Goal: Task Accomplishment & Management: Manage account settings

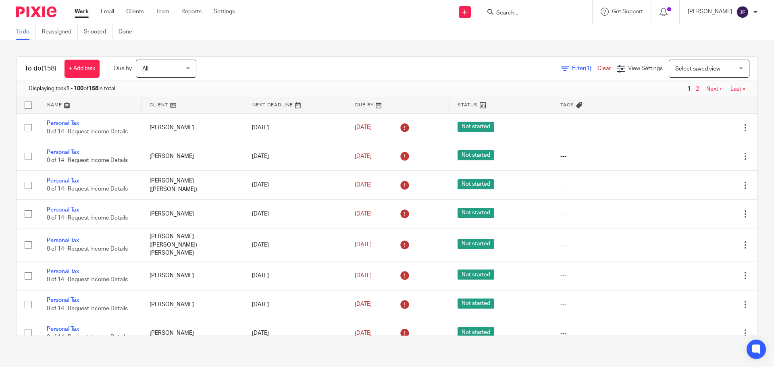
click at [572, 69] on span "Filter (1)" at bounding box center [584, 69] width 25 height 6
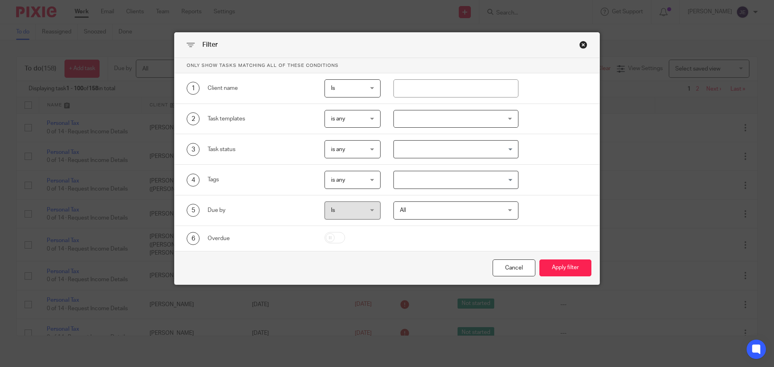
click at [404, 121] on div at bounding box center [455, 119] width 125 height 18
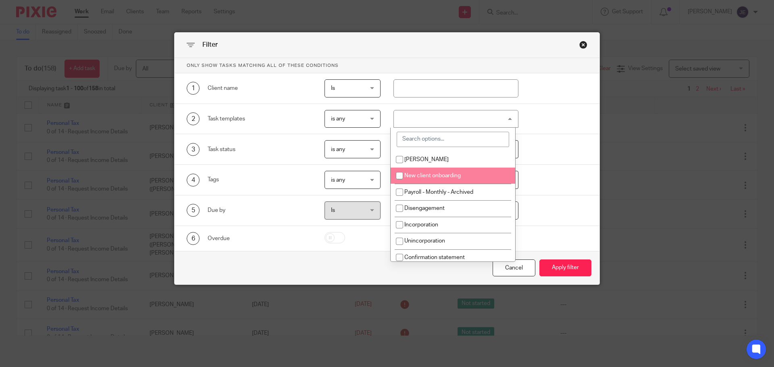
click at [439, 173] on span "New client onboarding" at bounding box center [432, 176] width 56 height 6
checkbox input "true"
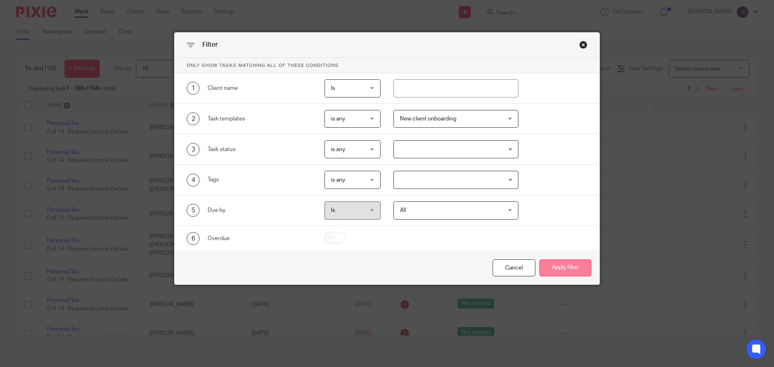
click at [562, 266] on button "Apply filter" at bounding box center [565, 267] width 52 height 17
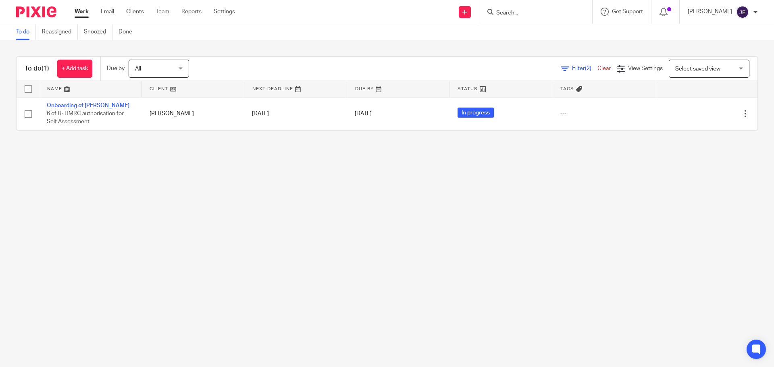
click at [519, 8] on form at bounding box center [538, 12] width 86 height 10
click at [513, 10] on input "Search" at bounding box center [531, 13] width 73 height 7
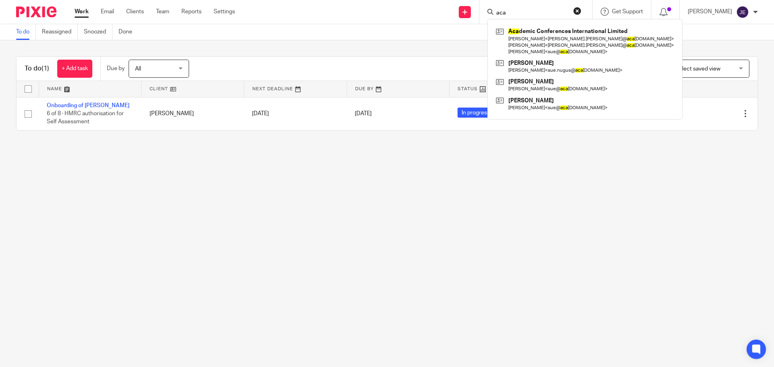
type input "aca"
click at [581, 10] on button "reset" at bounding box center [577, 11] width 8 height 8
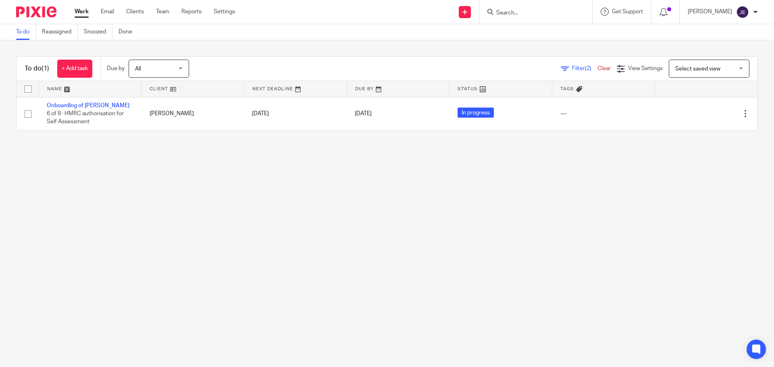
click at [521, 15] on input "Search" at bounding box center [531, 13] width 73 height 7
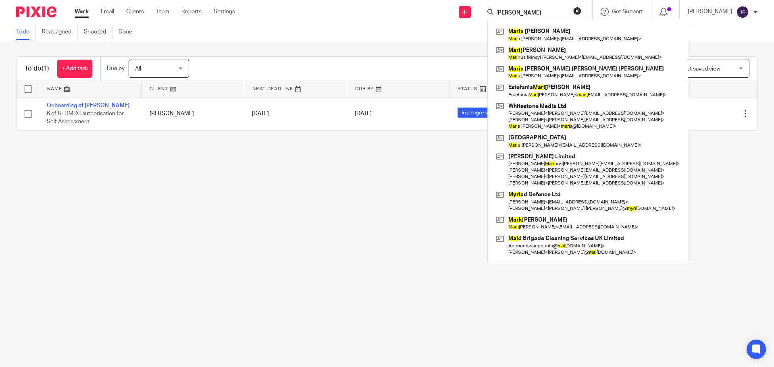
type input "maria"
click button "submit" at bounding box center [0, 0] width 0 height 0
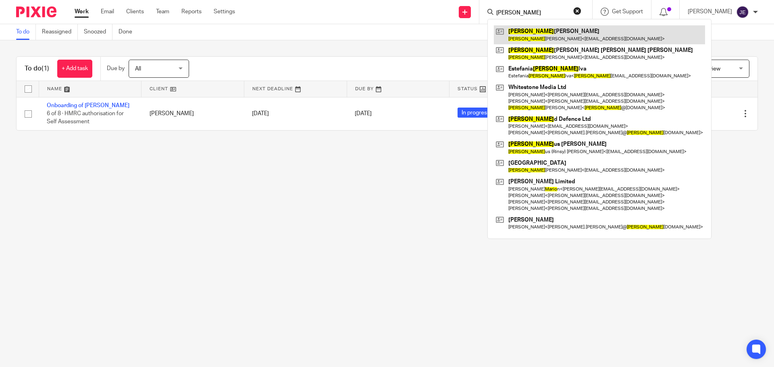
click at [531, 37] on link at bounding box center [599, 34] width 211 height 19
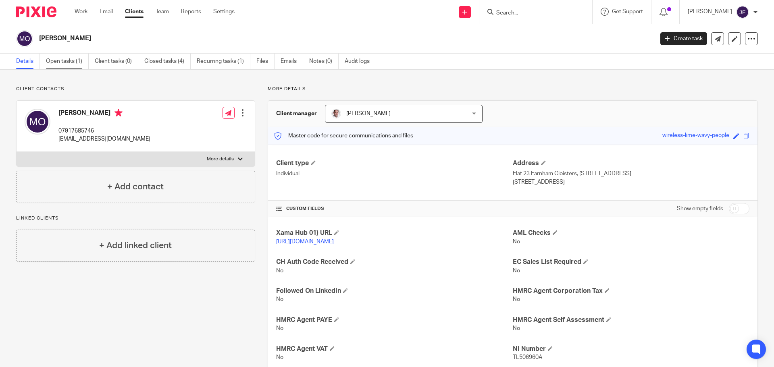
click at [62, 62] on link "Open tasks (1)" at bounding box center [67, 62] width 43 height 16
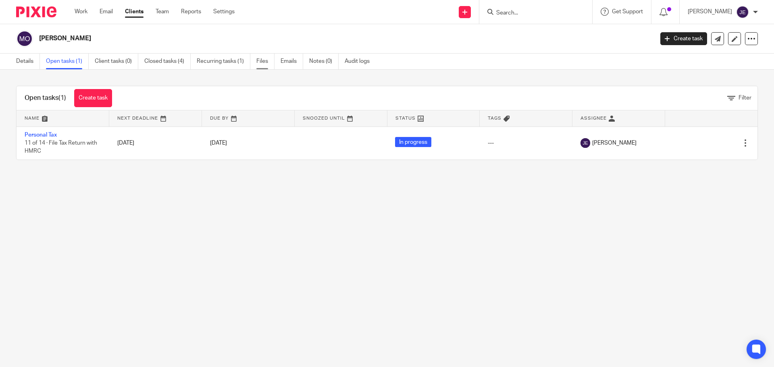
click at [272, 58] on link "Files" at bounding box center [265, 62] width 18 height 16
click at [286, 61] on link "Emails" at bounding box center [291, 62] width 23 height 16
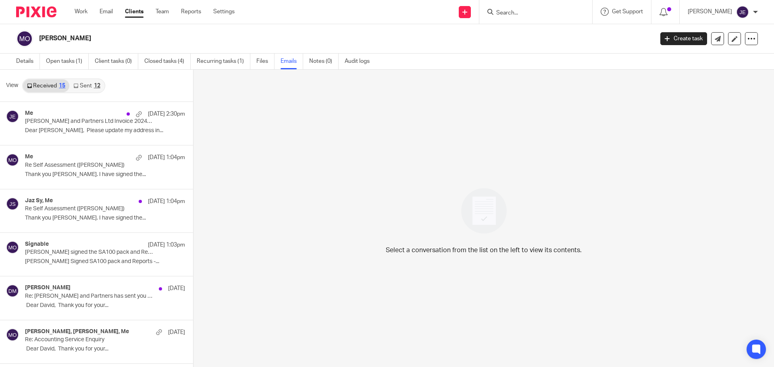
click at [97, 127] on div "Me 12 Sep 2:30pm Munro and Partners Ltd Invoice 2024_25 Self Assessment Tax Ret…" at bounding box center [105, 123] width 160 height 27
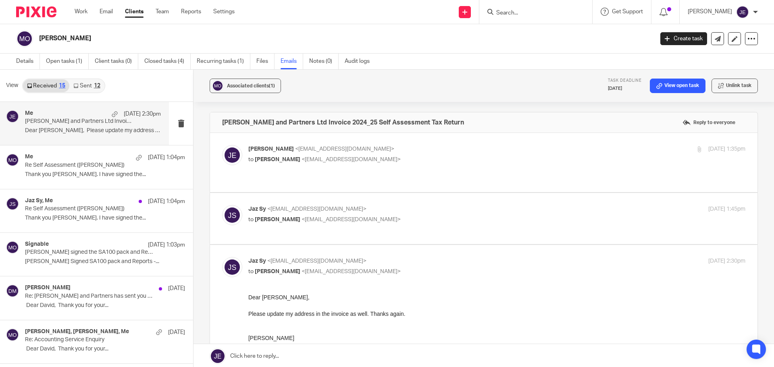
click at [284, 360] on link at bounding box center [483, 356] width 580 height 24
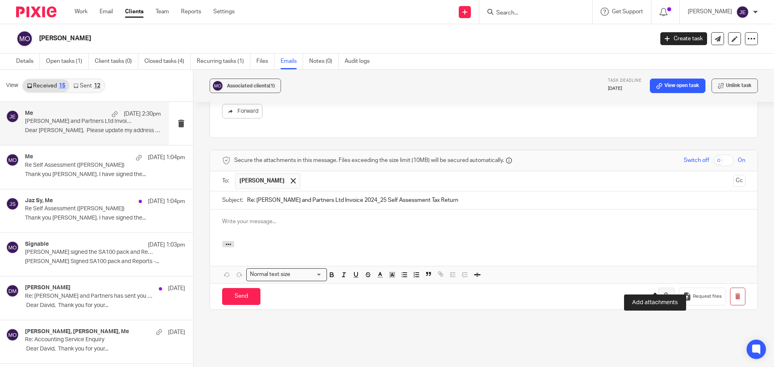
click at [662, 292] on icon "button" at bounding box center [666, 296] width 8 height 8
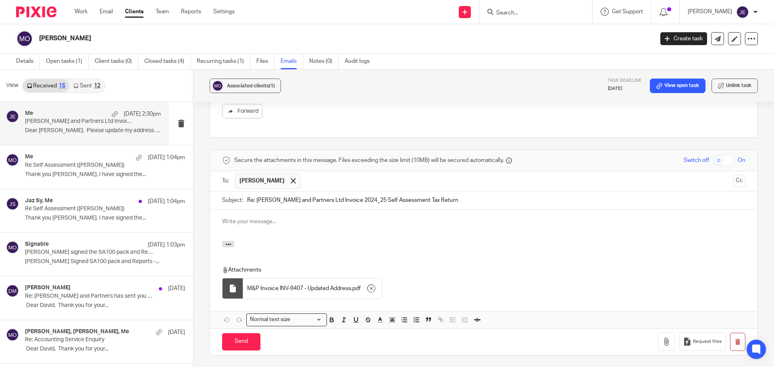
drag, startPoint x: 288, startPoint y: 226, endPoint x: 284, endPoint y: 222, distance: 6.0
click at [288, 241] on div at bounding box center [483, 245] width 547 height 9
click at [256, 209] on div at bounding box center [483, 224] width 547 height 31
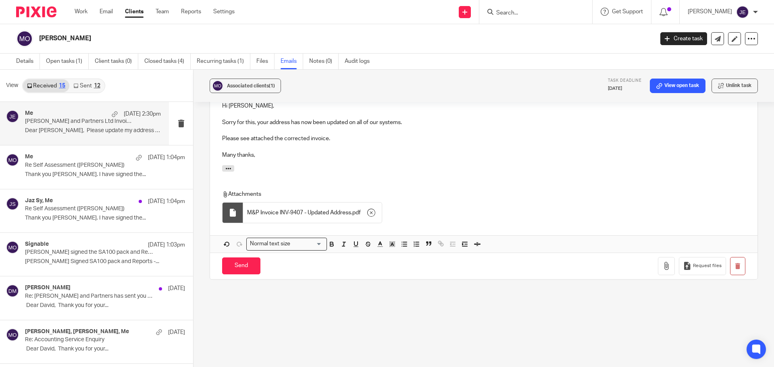
scroll to position [398, 0]
click at [238, 257] on input "Send" at bounding box center [241, 265] width 38 height 17
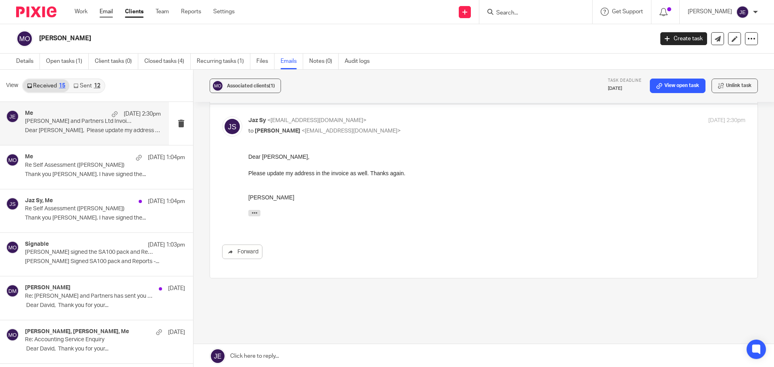
click at [104, 14] on link "Email" at bounding box center [106, 12] width 13 height 8
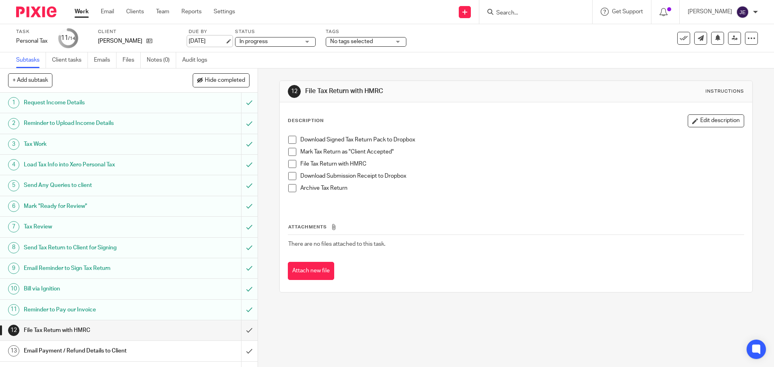
click at [225, 41] on link "[DATE]" at bounding box center [207, 41] width 36 height 8
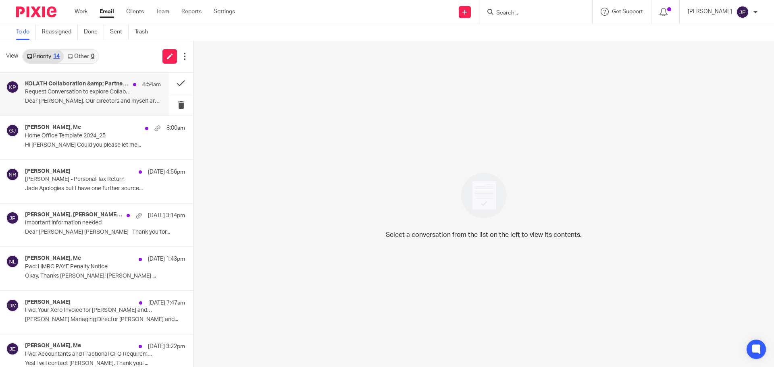
click at [100, 102] on p "Dear Sir, Our directors and myself are in..." at bounding box center [93, 101] width 136 height 7
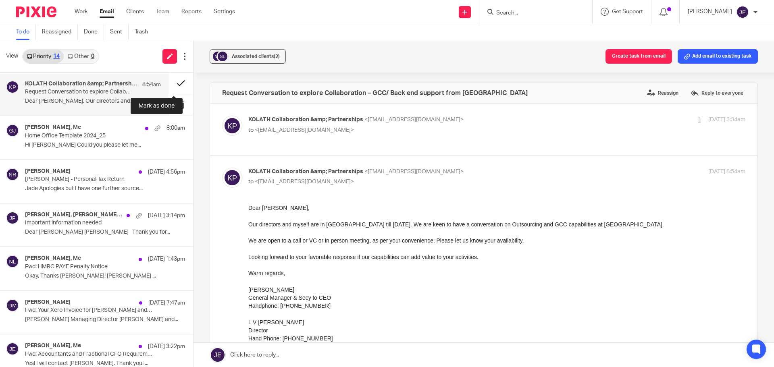
click at [174, 83] on button at bounding box center [181, 83] width 24 height 21
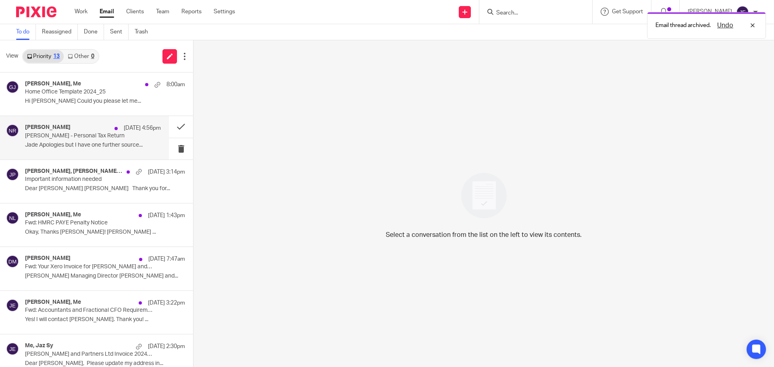
click at [82, 133] on p "Carole Rogers - Personal Tax Return" at bounding box center [79, 136] width 109 height 7
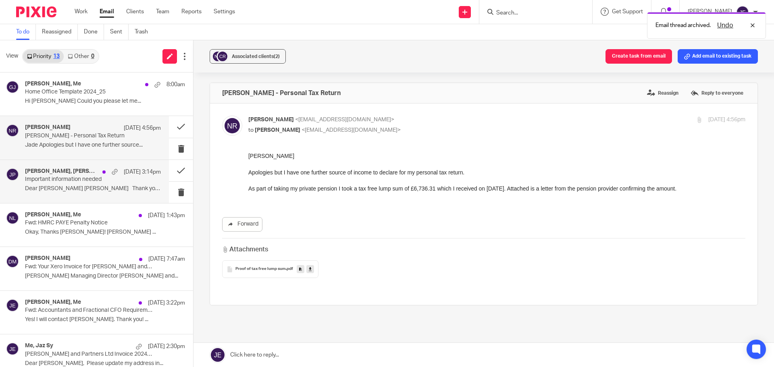
click at [88, 178] on p "Important information needed" at bounding box center [79, 179] width 109 height 7
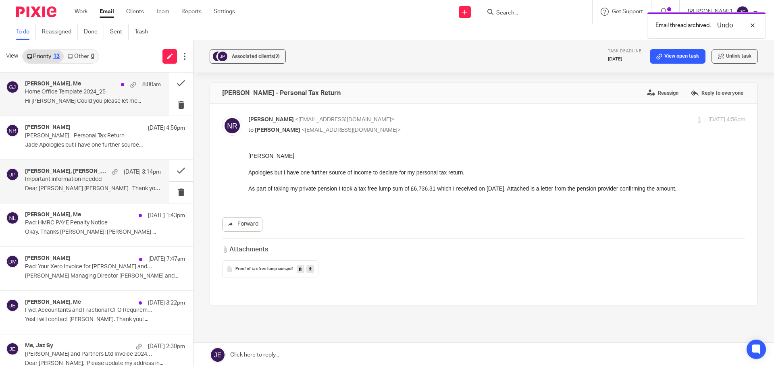
click at [86, 108] on div "Graham James, Me 8:00am Home Office Template 2024_25 Hi Jade,David Could you pl…" at bounding box center [84, 94] width 169 height 43
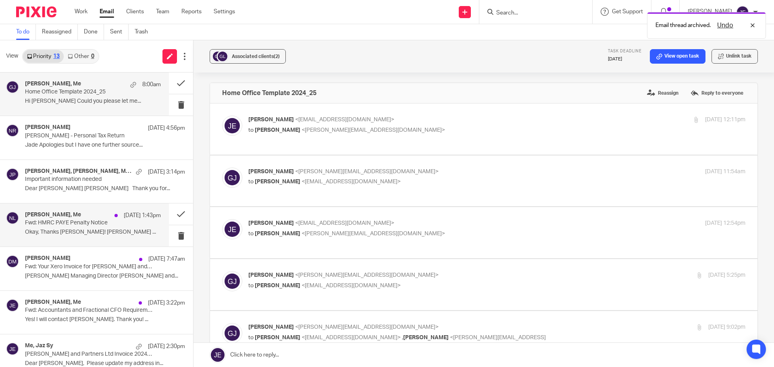
click at [82, 220] on p "Fwd: HMRC PAYE Penalty Notice" at bounding box center [79, 223] width 109 height 7
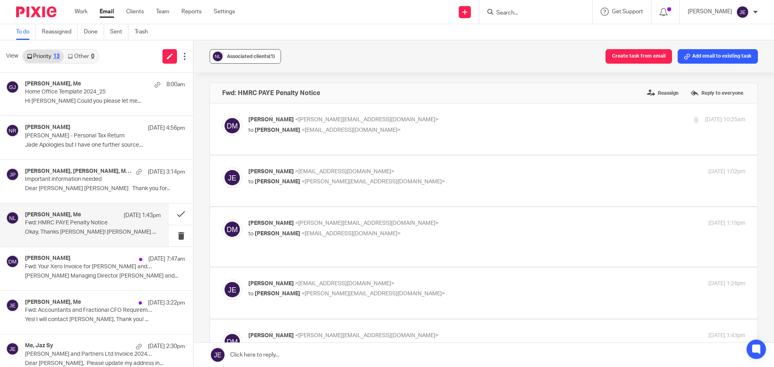
click at [257, 54] on span "Associated clients (1)" at bounding box center [251, 56] width 48 height 5
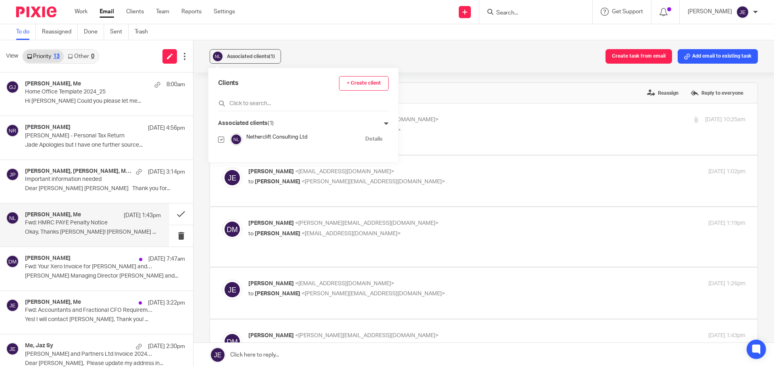
click at [339, 54] on div "Associated clients (1) Create task from email Add email to existing task" at bounding box center [483, 56] width 580 height 32
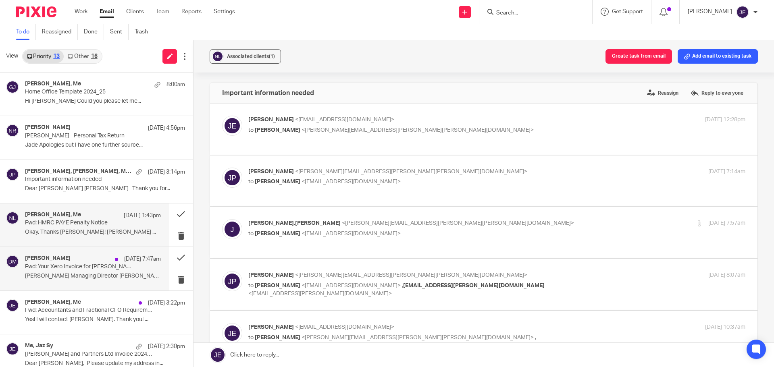
click at [75, 267] on p "Fwd: Your Xero Invoice for Munro and Partners" at bounding box center [79, 266] width 109 height 7
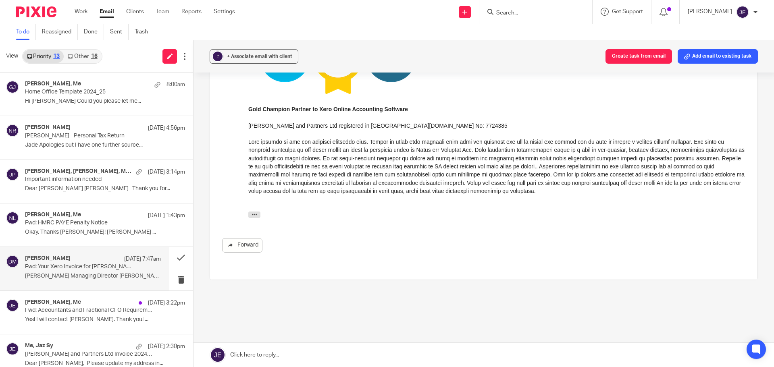
scroll to position [304, 0]
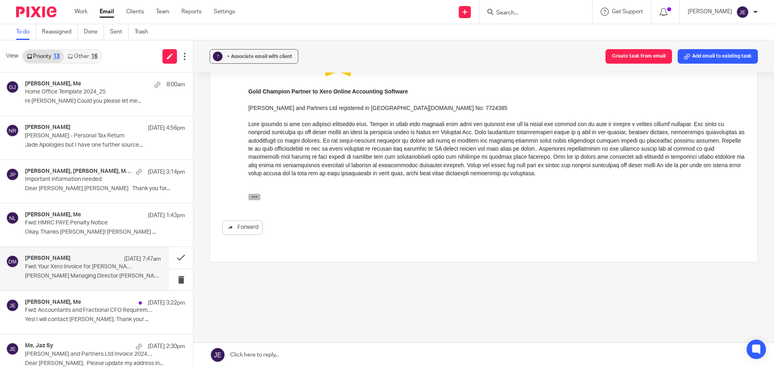
click at [255, 197] on icon "button" at bounding box center [254, 197] width 6 height 6
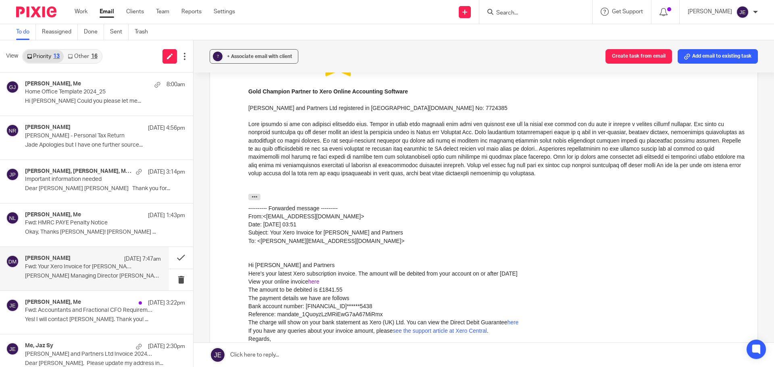
click at [315, 282] on link "here" at bounding box center [313, 281] width 11 height 6
click at [710, 53] on button "Add email to existing task" at bounding box center [717, 56] width 80 height 15
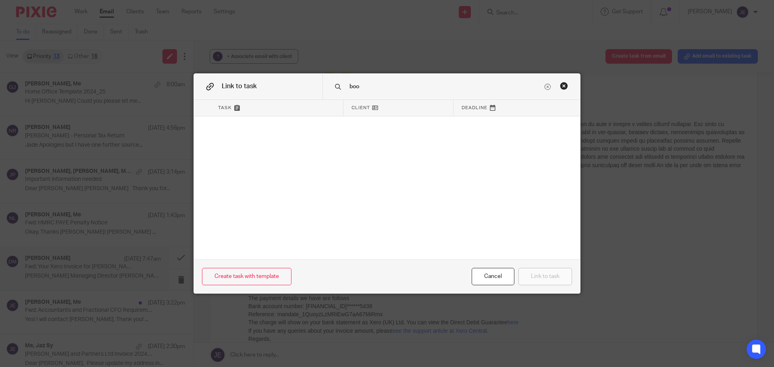
type input "book"
click at [361, 83] on input "book" at bounding box center [445, 86] width 194 height 9
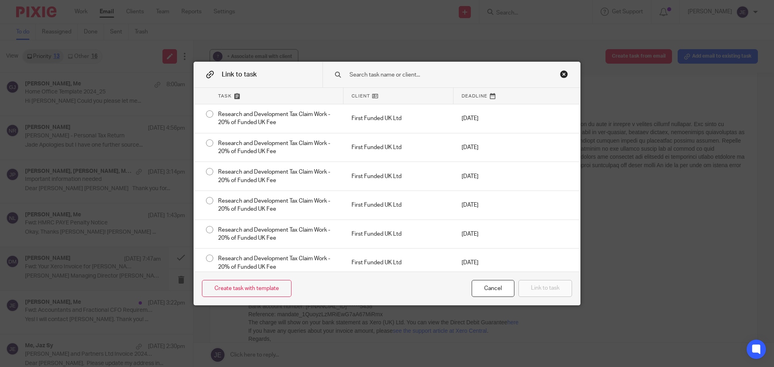
click at [560, 75] on div "Close this dialog window" at bounding box center [564, 74] width 8 height 8
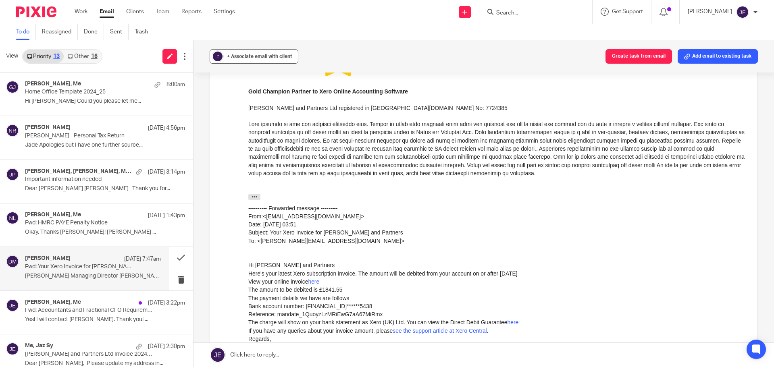
click at [268, 56] on span "+ Associate email with client" at bounding box center [259, 56] width 65 height 5
click at [277, 104] on input "text" at bounding box center [303, 104] width 170 height 8
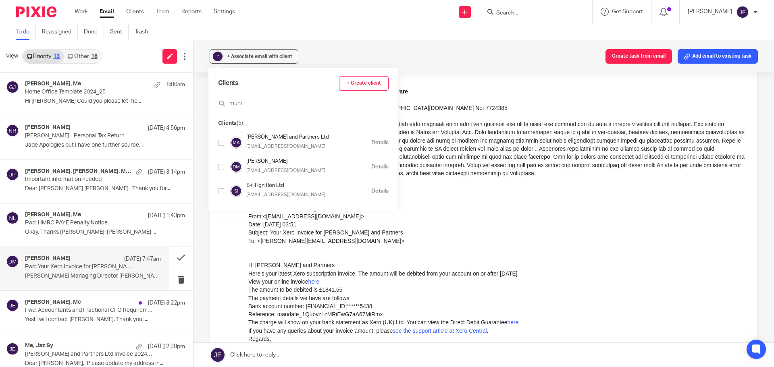
type input "munr"
click at [219, 143] on input "checkbox" at bounding box center [221, 143] width 6 height 6
checkbox input "true"
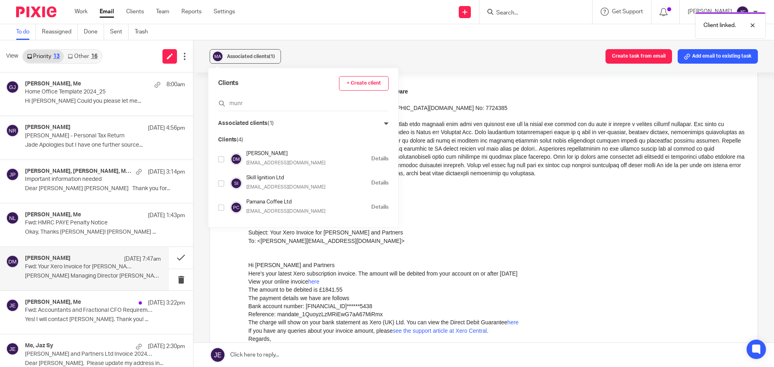
click at [470, 180] on div "David Munro Managing Director Munro and Partners T: 01252 763488 Make an appoin…" at bounding box center [496, 115] width 497 height 535
click at [394, 49] on div "Associated clients (1) Create task from email Add email to existing task" at bounding box center [483, 56] width 580 height 32
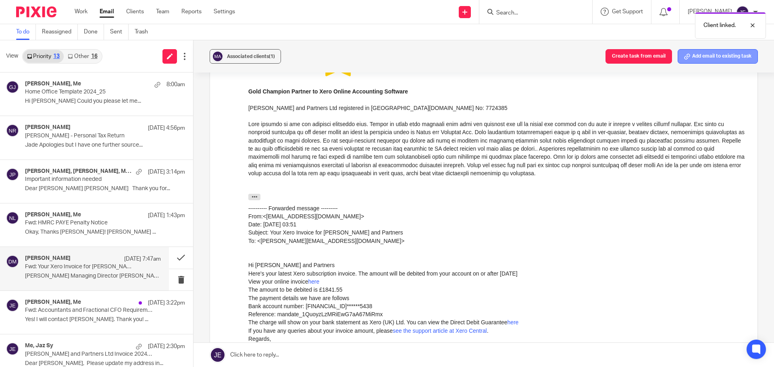
click at [713, 53] on button "Add email to existing task" at bounding box center [717, 56] width 80 height 15
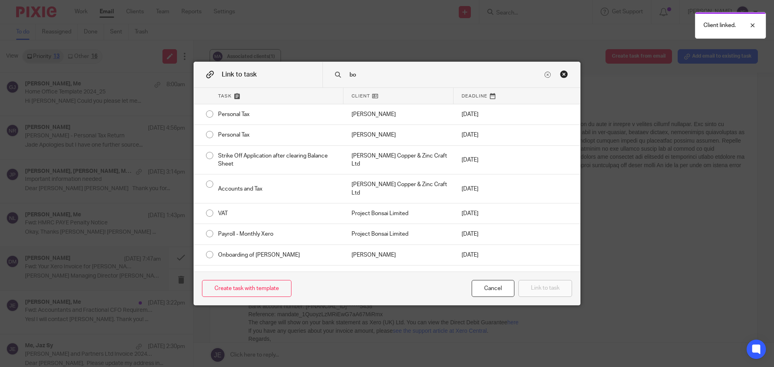
type input "b"
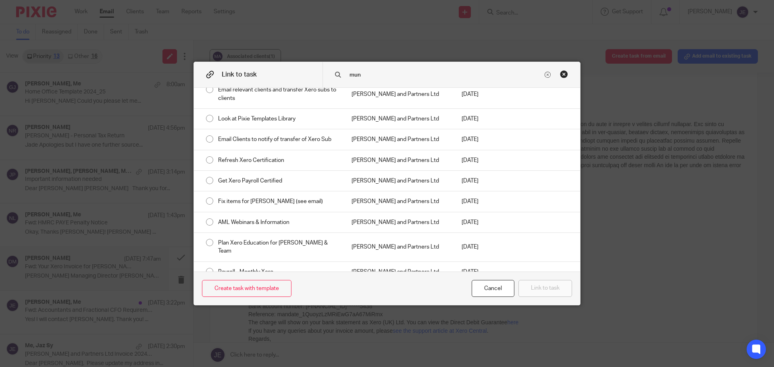
scroll to position [742, 0]
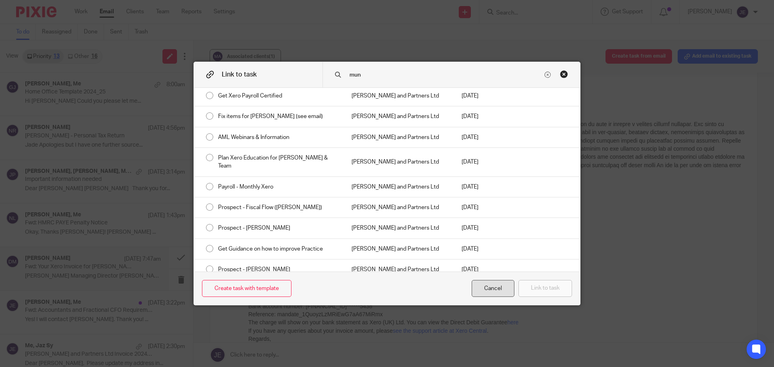
type input "mun"
click at [500, 294] on div "Cancel" at bounding box center [492, 288] width 43 height 17
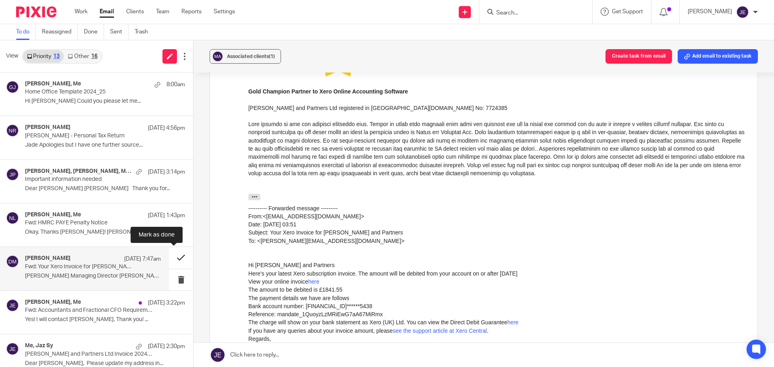
click at [176, 255] on button at bounding box center [181, 257] width 24 height 21
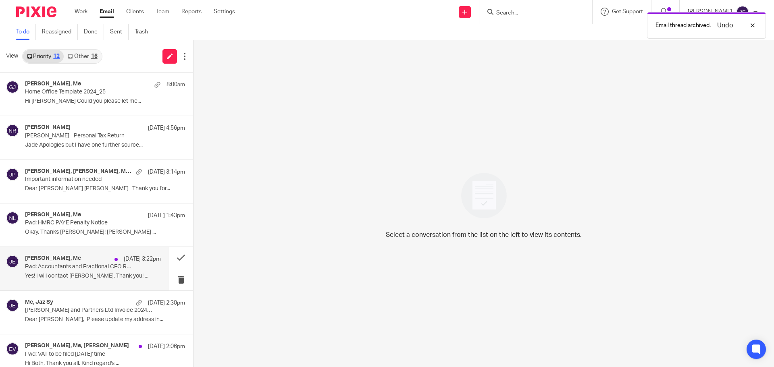
click at [124, 258] on p "12 Sep 3:22pm" at bounding box center [142, 259] width 37 height 8
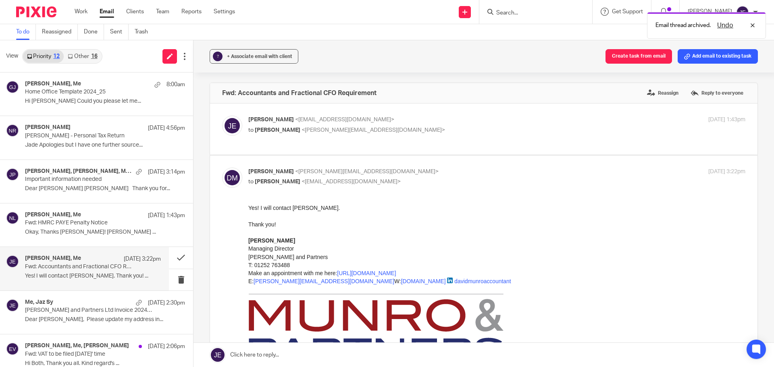
scroll to position [0, 0]
click at [273, 56] on span "+ Associate email with client" at bounding box center [259, 56] width 65 height 5
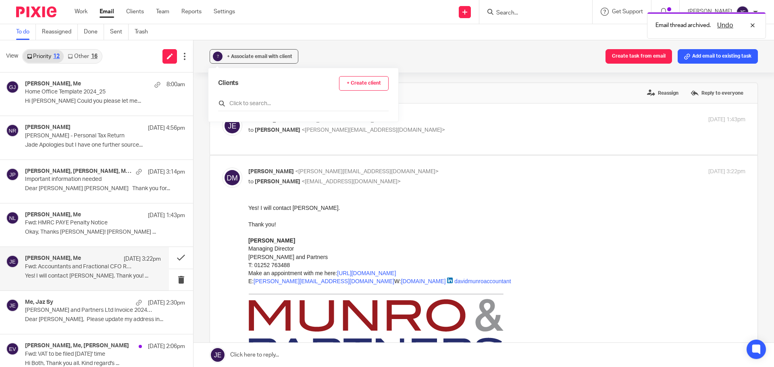
click at [268, 106] on input "text" at bounding box center [303, 104] width 170 height 8
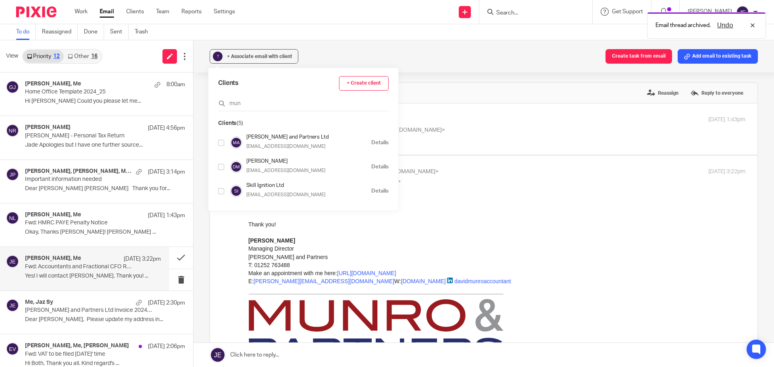
type input "mun"
click at [219, 142] on input "checkbox" at bounding box center [221, 143] width 6 height 6
checkbox input "true"
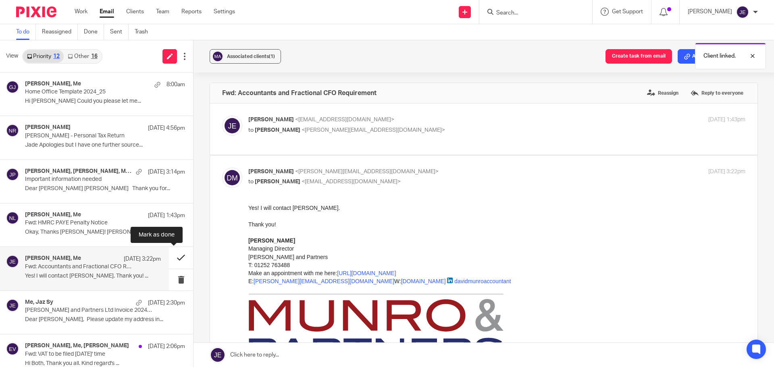
click at [172, 257] on button at bounding box center [181, 257] width 24 height 21
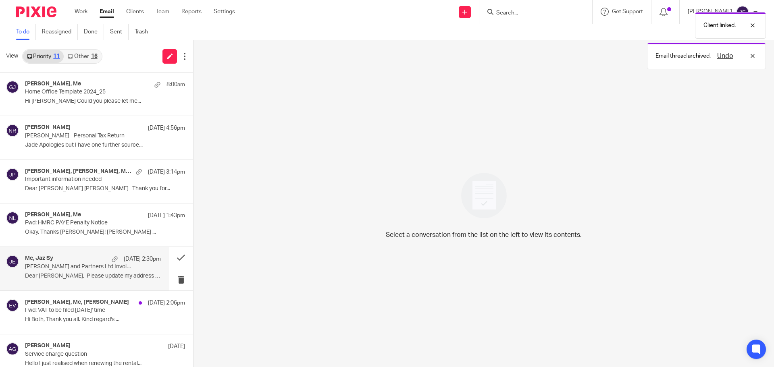
click at [90, 268] on p "Munro and Partners Ltd Invoice 2024_25 Self Assessment Tax Return" at bounding box center [79, 266] width 109 height 7
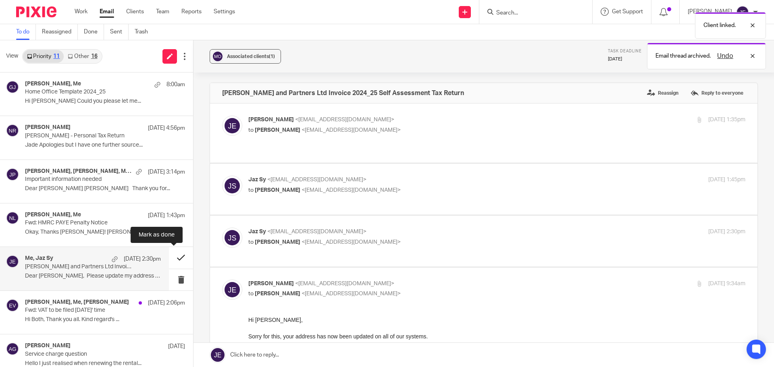
click at [174, 261] on button at bounding box center [181, 257] width 24 height 21
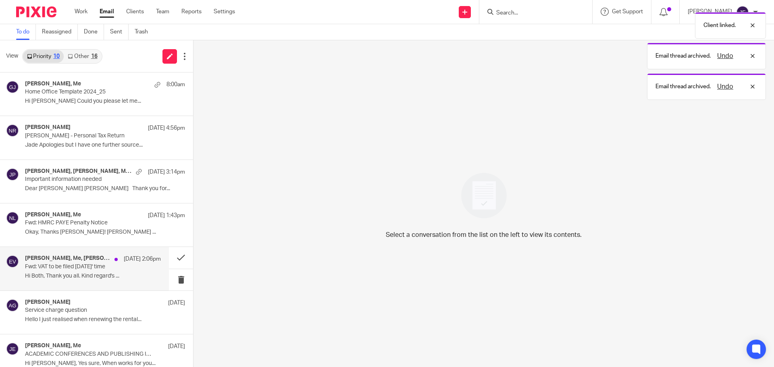
click at [76, 275] on p "Hi Both, Thank you all. Kind regard's ..." at bounding box center [93, 276] width 136 height 7
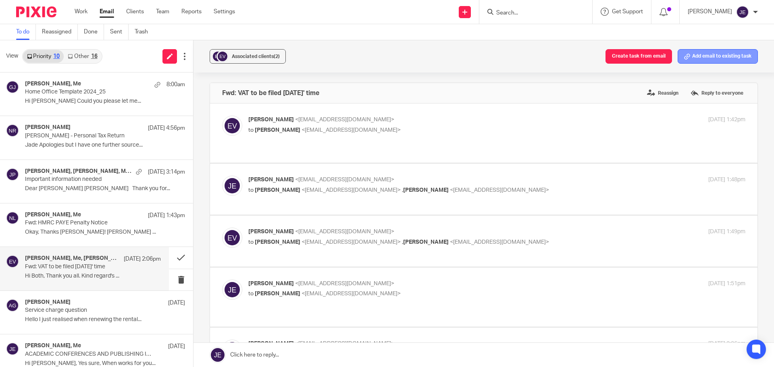
click at [705, 59] on button "Add email to existing task" at bounding box center [717, 56] width 80 height 15
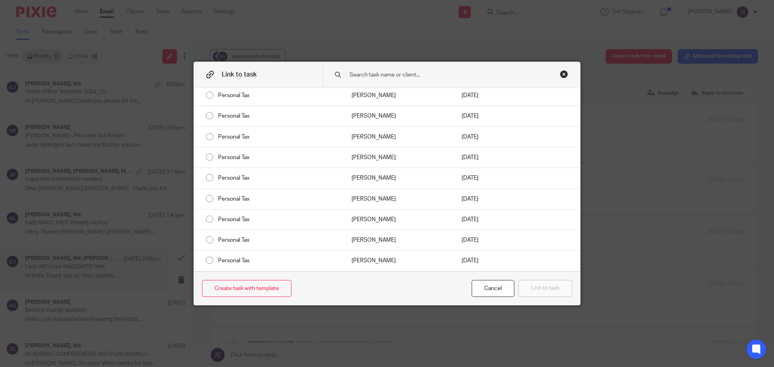
click at [404, 68] on div at bounding box center [450, 74] width 257 height 25
click at [385, 84] on div at bounding box center [450, 74] width 257 height 25
click at [380, 80] on div at bounding box center [450, 74] width 257 height 25
click at [364, 69] on div at bounding box center [450, 74] width 257 height 25
click at [361, 75] on input "text" at bounding box center [445, 75] width 194 height 9
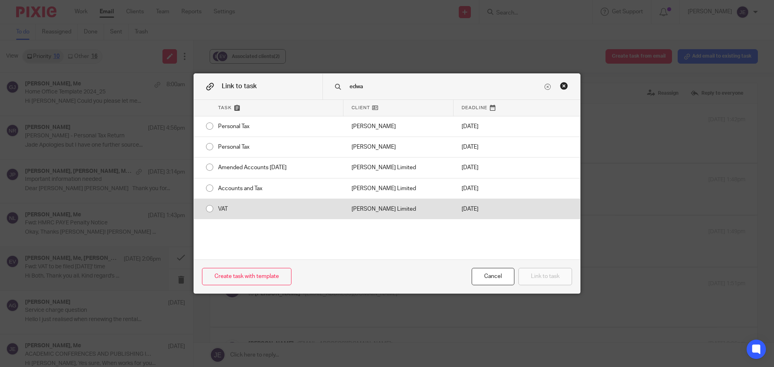
type input "edwa"
click at [316, 213] on div "VAT" at bounding box center [276, 209] width 133 height 20
radio input "true"
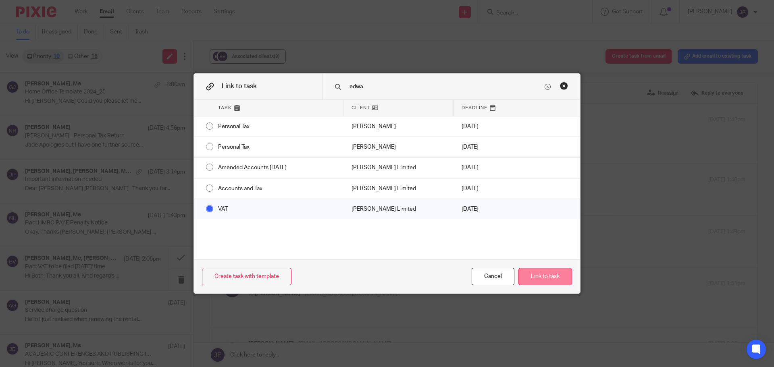
click at [550, 274] on button "Link to task" at bounding box center [545, 276] width 54 height 17
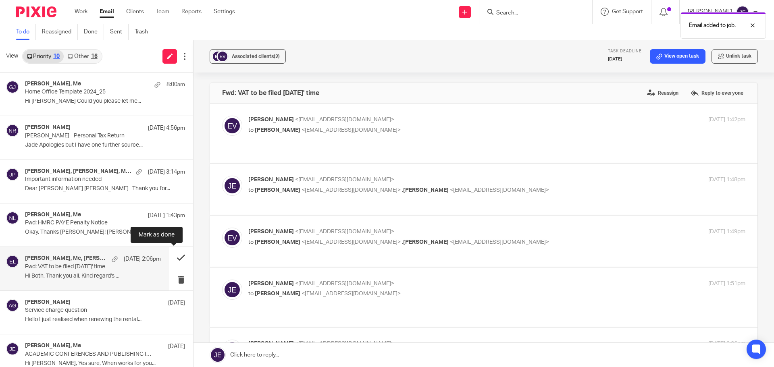
click at [177, 259] on button at bounding box center [181, 257] width 24 height 21
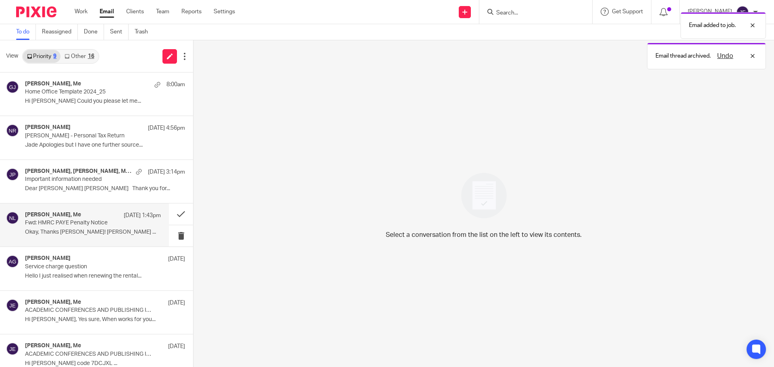
click at [81, 225] on p "Fwd: HMRC PAYE Penalty Notice" at bounding box center [79, 223] width 109 height 7
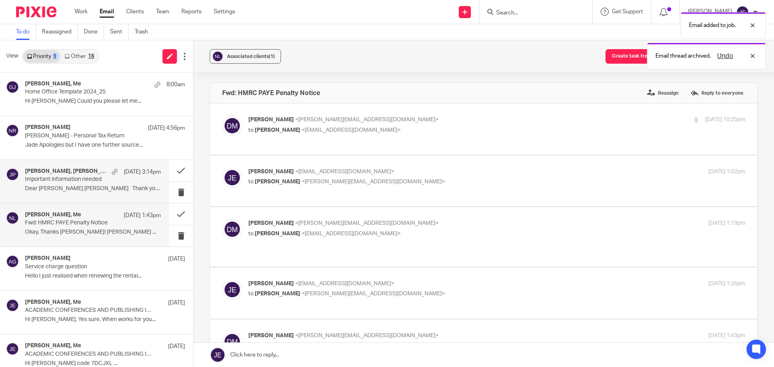
click at [78, 198] on div "Joseph Pisani, David Munro, Me, joseph.pisani 13 Sep 3:14pm Important informati…" at bounding box center [84, 181] width 169 height 43
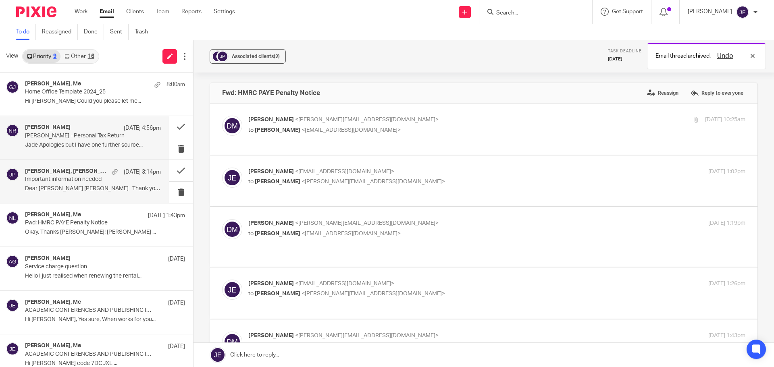
click at [77, 142] on p "Jade Apologies but I have one further source..." at bounding box center [93, 145] width 136 height 7
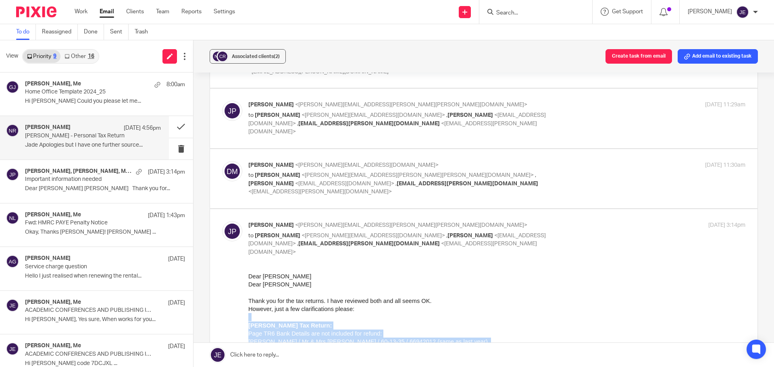
scroll to position [4445, 0]
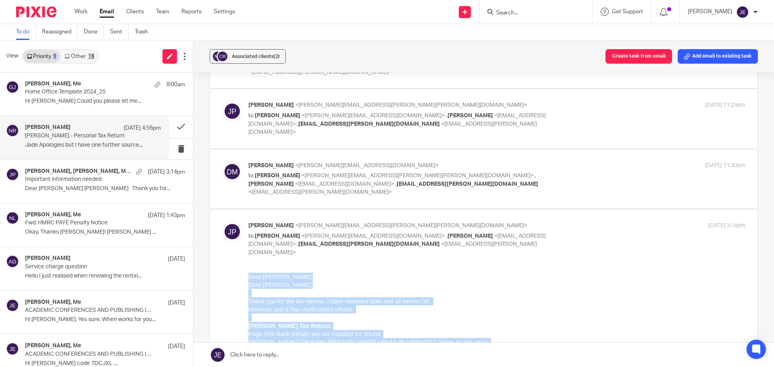
drag, startPoint x: 290, startPoint y: 563, endPoint x: 494, endPoint y: 351, distance: 294.3
copy div "Dear David Dear Jade Thank you for the tax returns. I have reviewed both and al…"
click at [493, 320] on p at bounding box center [496, 317] width 497 height 8
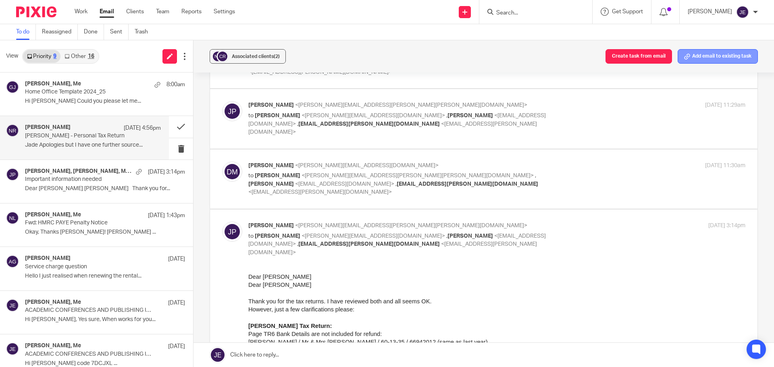
click at [735, 62] on button "Add email to existing task" at bounding box center [717, 56] width 80 height 15
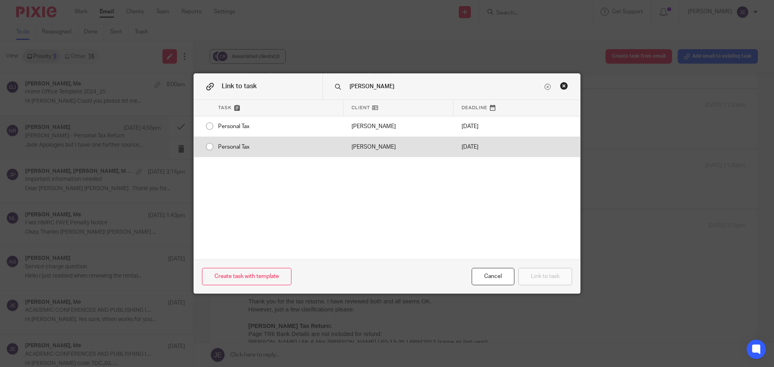
type input "pisani"
click at [516, 150] on div at bounding box center [547, 147] width 63 height 20
radio input "true"
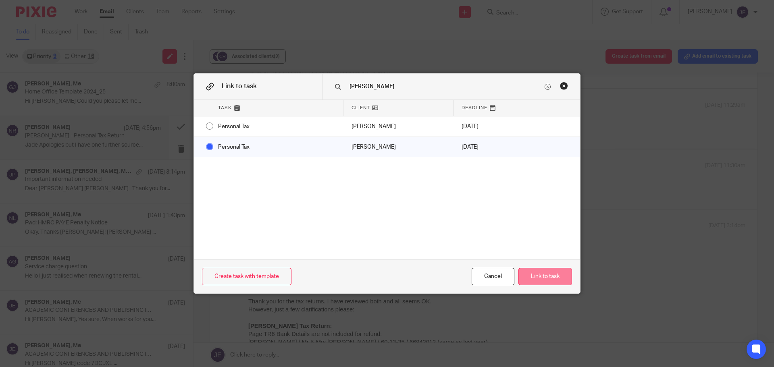
click at [547, 276] on button "Link to task" at bounding box center [545, 276] width 54 height 17
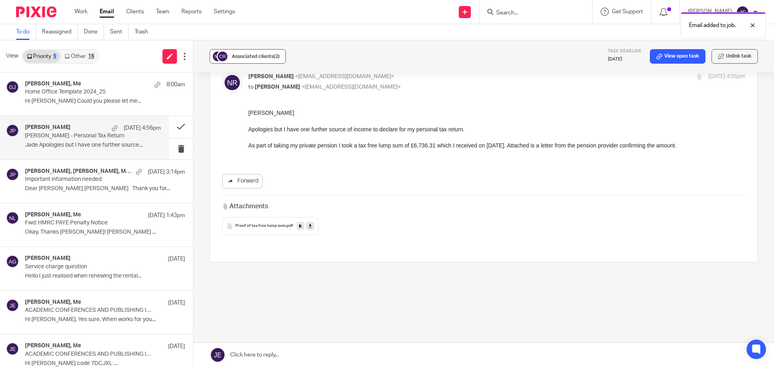
click at [245, 56] on span "Associated clients (2)" at bounding box center [256, 56] width 48 height 5
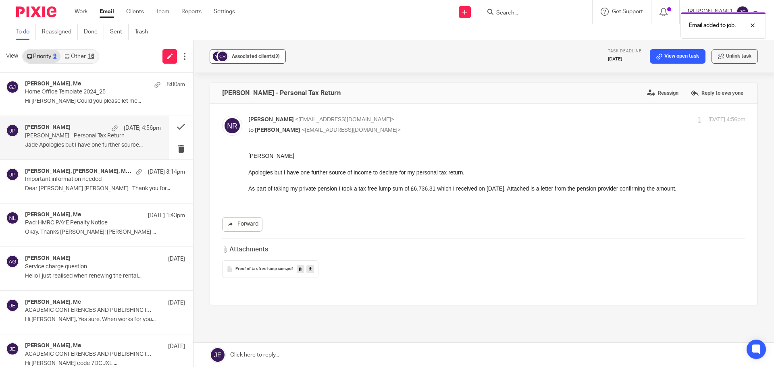
scroll to position [0, 0]
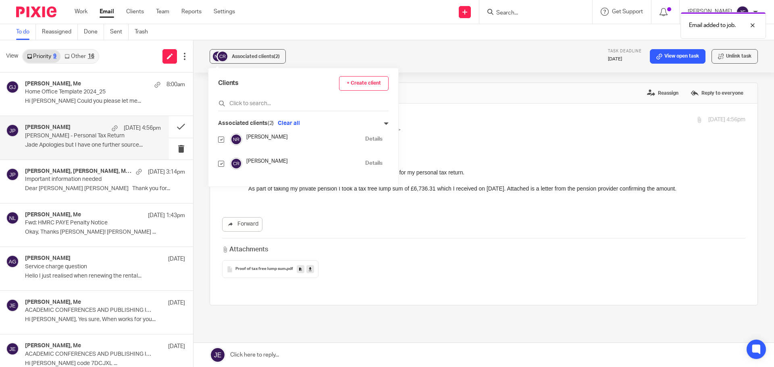
click at [307, 51] on div "Associated clients (2) Task deadline 15 Sep 2025 View open task Unlink task" at bounding box center [483, 56] width 580 height 32
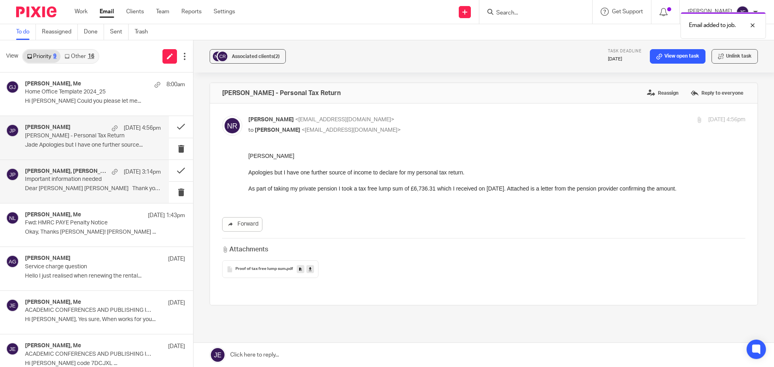
click at [91, 168] on h4 "Joseph Pisani, David Munro, Me, joseph.pisani" at bounding box center [66, 171] width 83 height 7
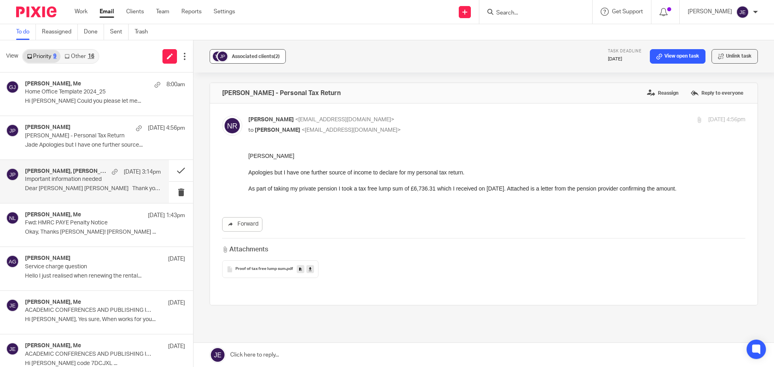
click at [266, 55] on span "Associated clients (2)" at bounding box center [256, 56] width 48 height 5
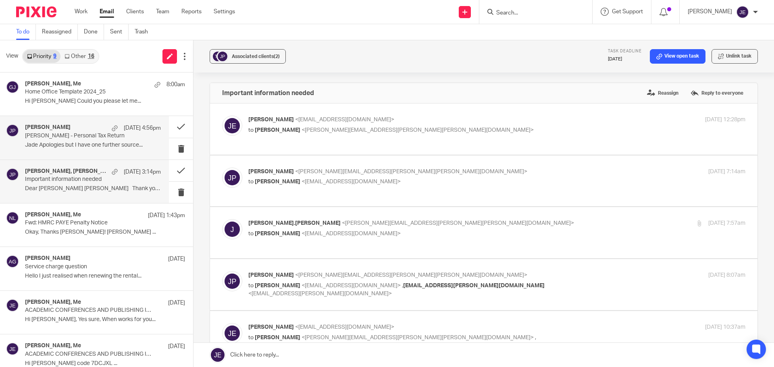
click at [104, 151] on div "Nicholas Rogers 14 Sep 4:56pm Carole Rogers - Personal Tax Return Jade Apologie…" at bounding box center [84, 137] width 169 height 43
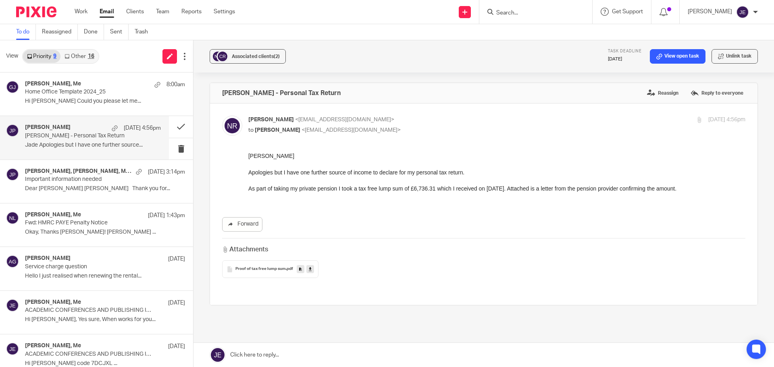
click at [312, 270] on link at bounding box center [310, 269] width 8 height 8
click at [101, 144] on p "Jade Apologies but I have one further source..." at bounding box center [93, 145] width 136 height 7
click at [83, 58] on link "Other 16" at bounding box center [78, 56] width 37 height 13
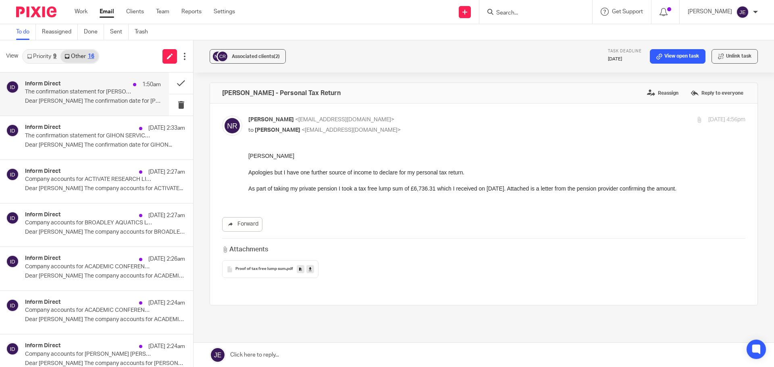
click at [103, 93] on p "The confirmation statement for BORIS AND OTTO LTD can now be filed at Companies…" at bounding box center [79, 92] width 109 height 7
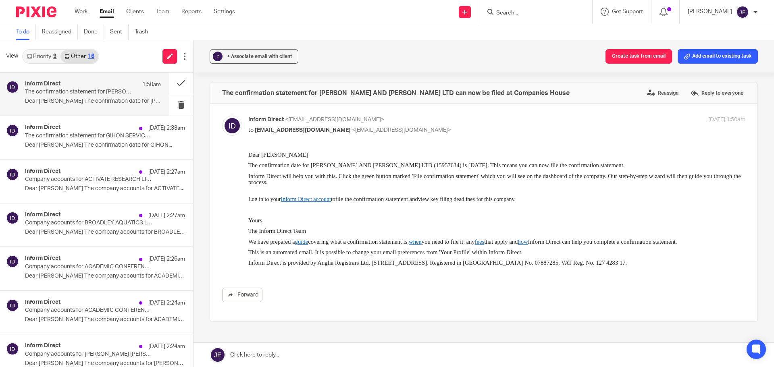
click at [695, 57] on button "Add email to existing task" at bounding box center [717, 56] width 80 height 15
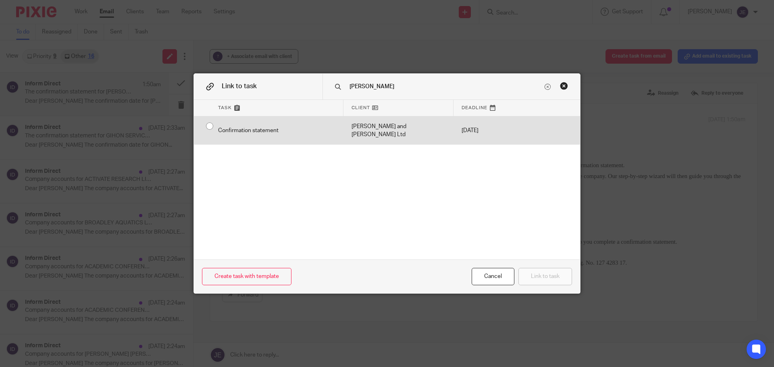
type input "boris"
click at [404, 116] on div "[PERSON_NAME] and [PERSON_NAME] Ltd" at bounding box center [398, 130] width 110 height 29
radio input "true"
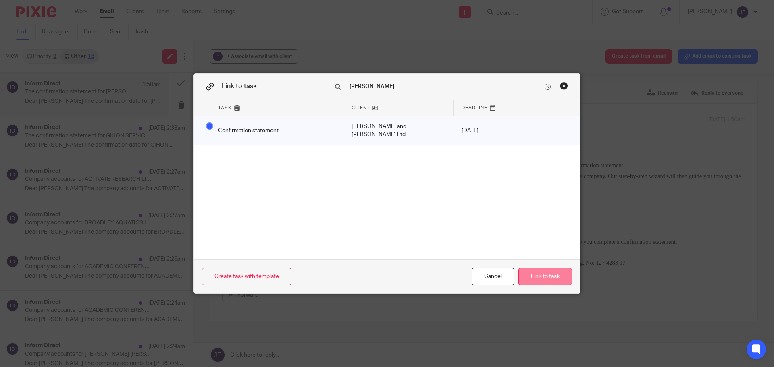
click at [534, 275] on button "Link to task" at bounding box center [545, 276] width 54 height 17
radio input "false"
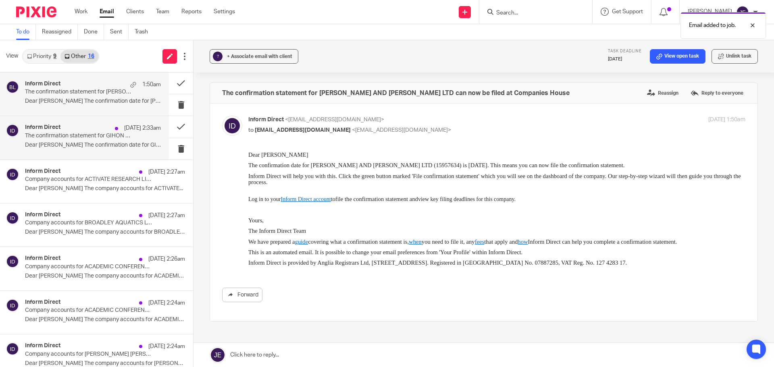
click at [100, 118] on div "Inform Direct 14 Sep 2:33am The confirmation statement for GIHON SERVICES LIMIT…" at bounding box center [84, 137] width 169 height 43
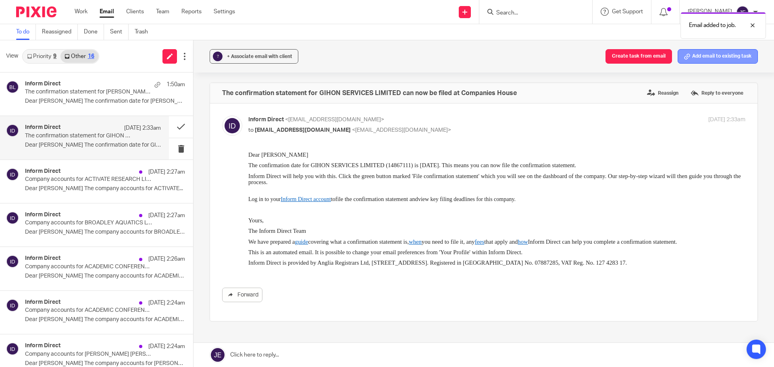
click at [696, 52] on button "Add email to existing task" at bounding box center [717, 56] width 80 height 15
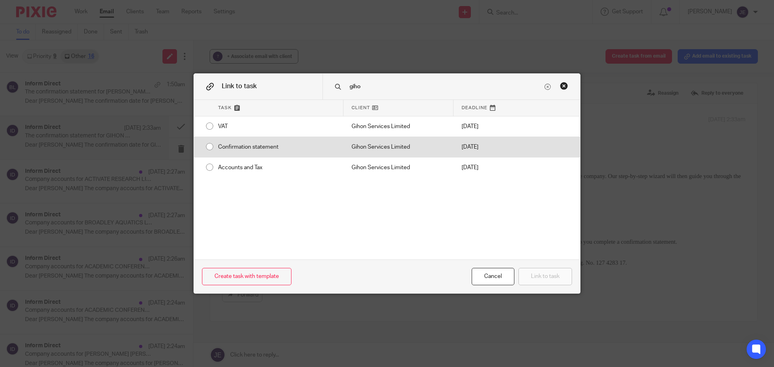
type input "giho"
click at [315, 146] on div "Confirmation statement" at bounding box center [276, 147] width 133 height 20
radio input "true"
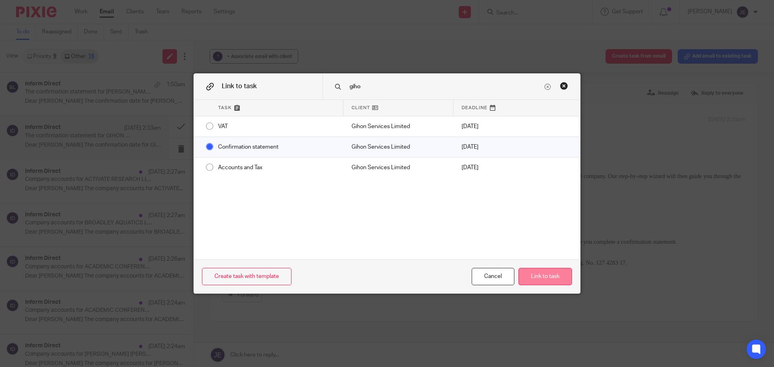
click at [539, 276] on button "Link to task" at bounding box center [545, 276] width 54 height 17
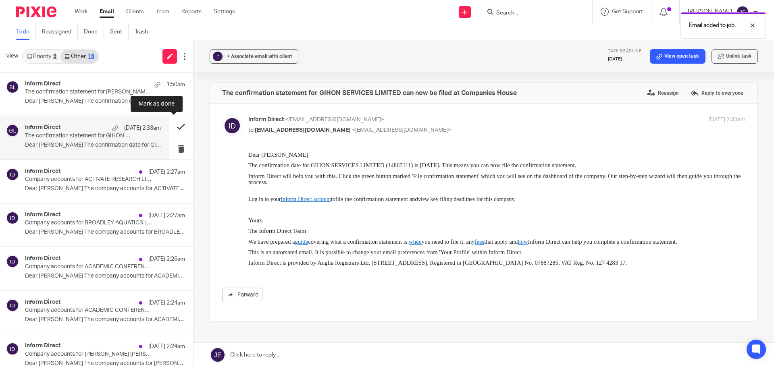
click at [174, 124] on button at bounding box center [181, 126] width 24 height 21
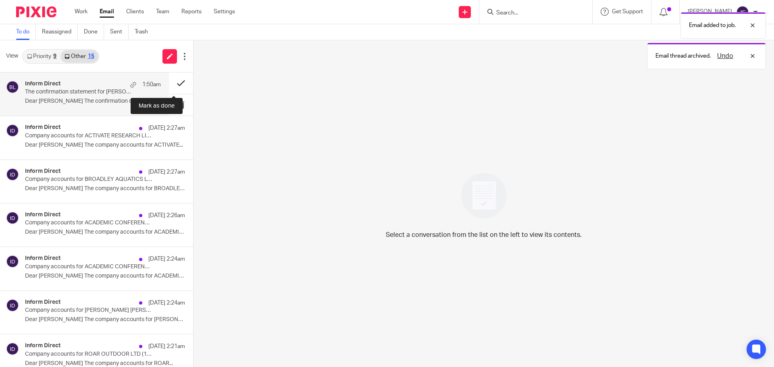
click at [172, 83] on button at bounding box center [181, 83] width 24 height 21
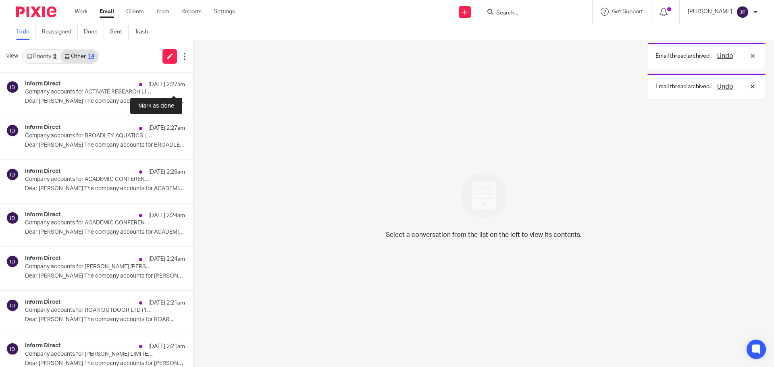
click at [193, 83] on button at bounding box center [196, 83] width 6 height 21
click at [193, 82] on button at bounding box center [196, 83] width 6 height 21
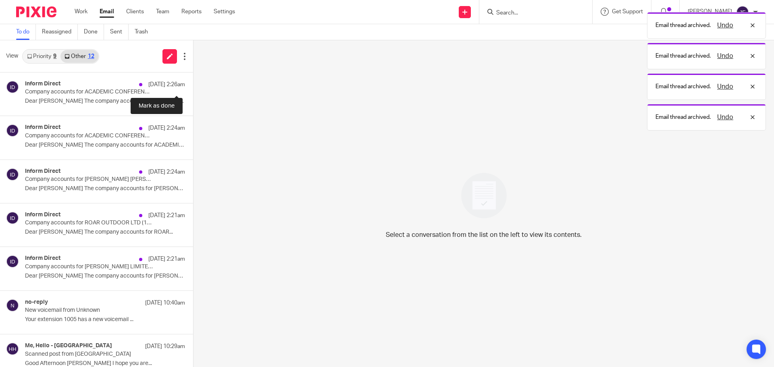
click at [193, 82] on button at bounding box center [196, 83] width 6 height 21
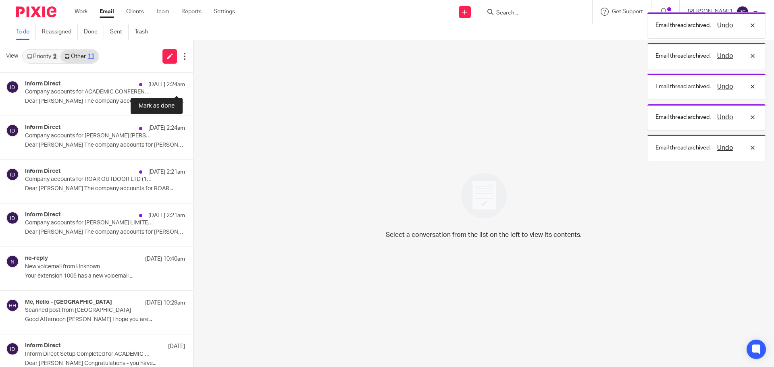
click at [193, 82] on button at bounding box center [196, 83] width 6 height 21
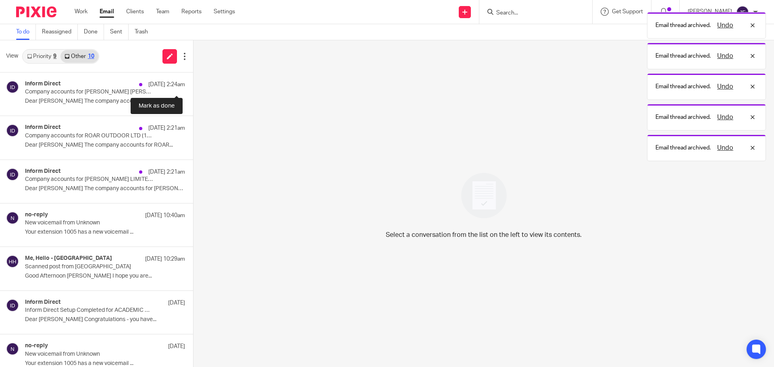
click at [193, 82] on button at bounding box center [196, 83] width 6 height 21
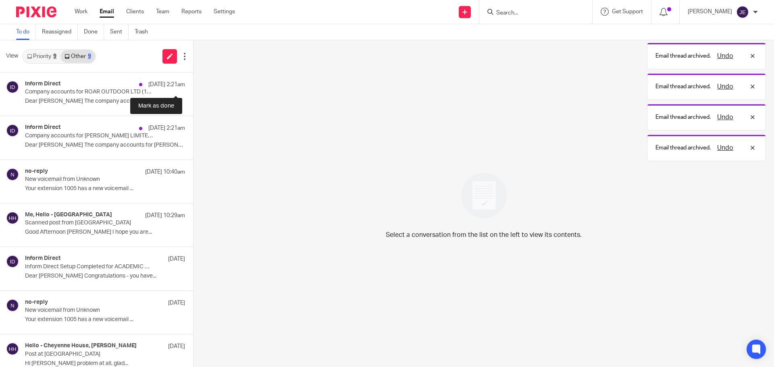
click at [193, 82] on button at bounding box center [196, 83] width 6 height 21
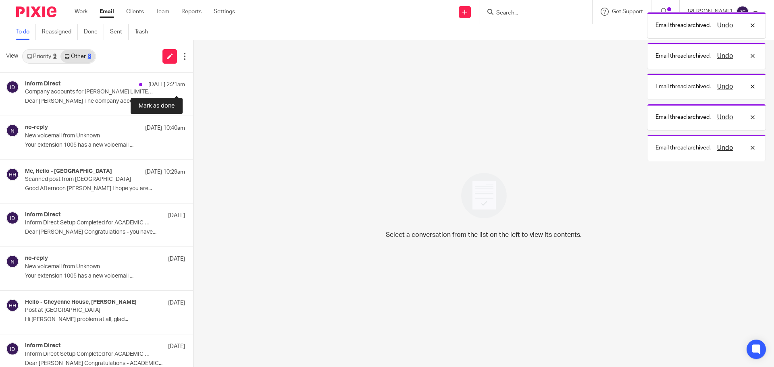
click at [193, 82] on button at bounding box center [196, 83] width 6 height 21
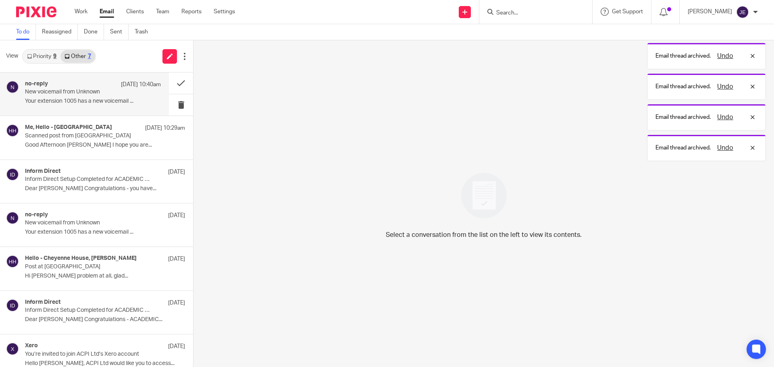
click at [99, 90] on p "New voicemail from Unknown" at bounding box center [79, 92] width 109 height 7
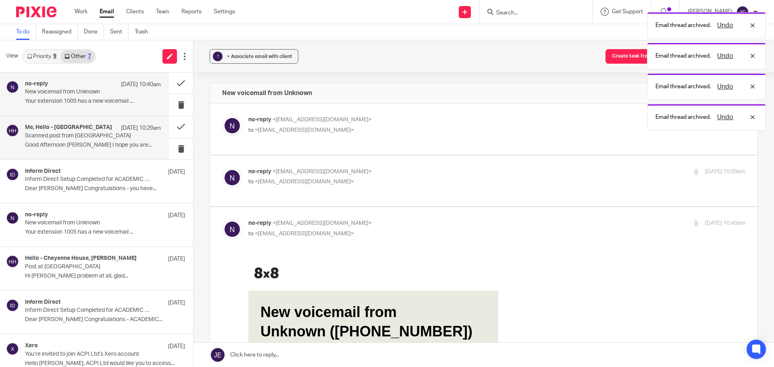
click at [91, 138] on p "Scanned post from Cheyenne House" at bounding box center [79, 136] width 109 height 7
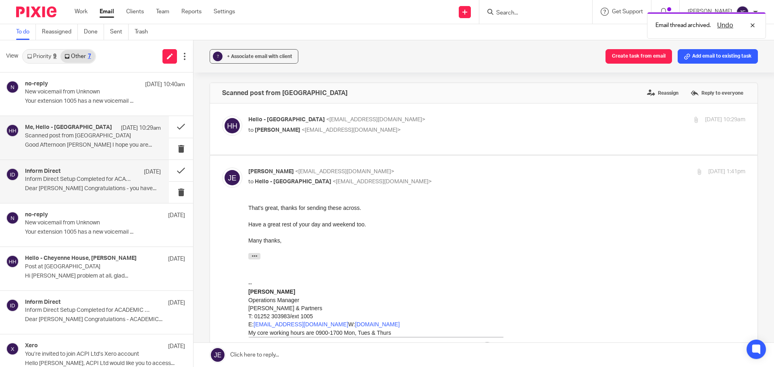
click at [117, 166] on div "Inform Direct 11 Sep Inform Direct Setup Completed for ACADEMIC CONFERENCES AND…" at bounding box center [84, 181] width 169 height 43
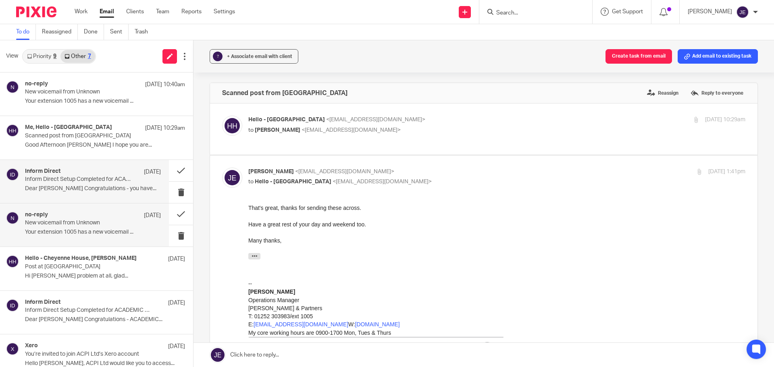
click at [101, 229] on p "Your extension 1005 has a new voicemail ..." at bounding box center [93, 232] width 136 height 7
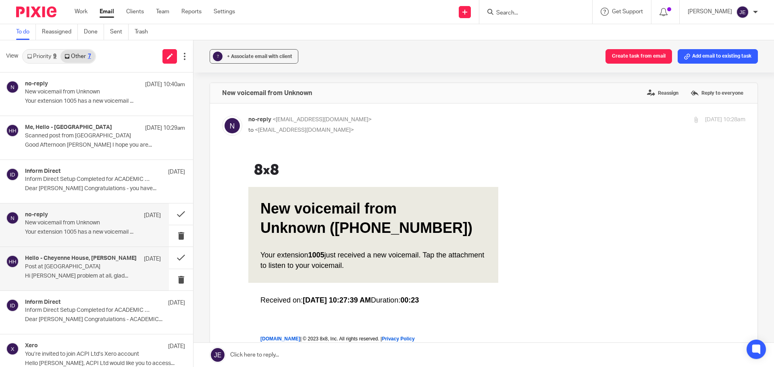
click at [110, 268] on p "Post at Cheyenne House" at bounding box center [79, 266] width 109 height 7
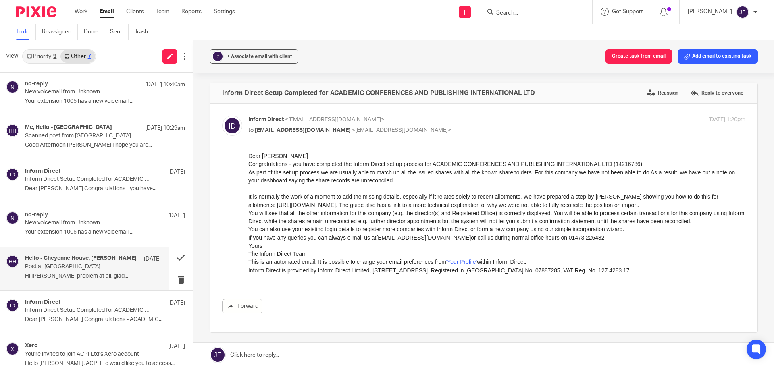
click at [42, 60] on link "Priority 9" at bounding box center [41, 56] width 37 height 13
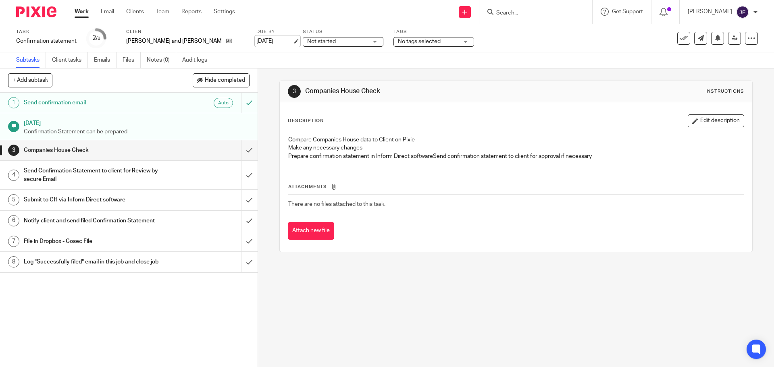
click at [256, 41] on link "[DATE]" at bounding box center [274, 41] width 36 height 8
click at [239, 151] on input "submit" at bounding box center [128, 150] width 257 height 20
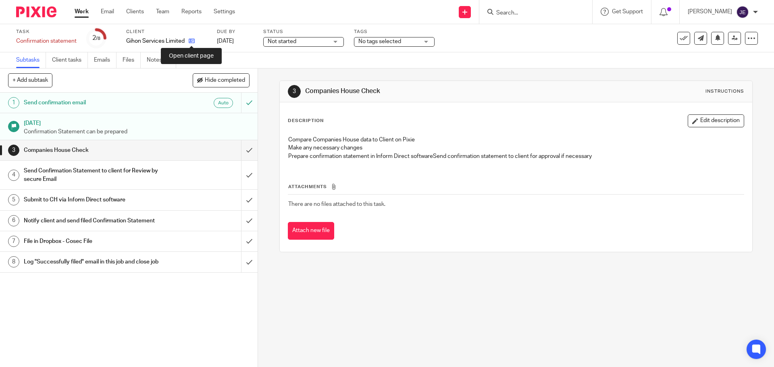
click at [193, 42] on icon at bounding box center [192, 41] width 6 height 6
click at [253, 42] on link "[DATE]" at bounding box center [235, 41] width 36 height 8
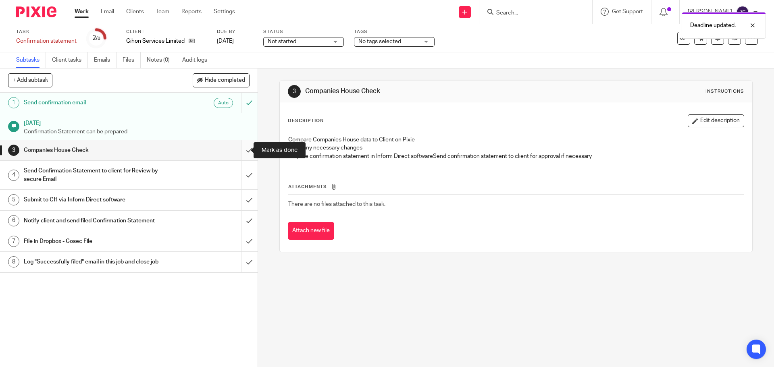
click at [245, 152] on input "submit" at bounding box center [128, 150] width 257 height 20
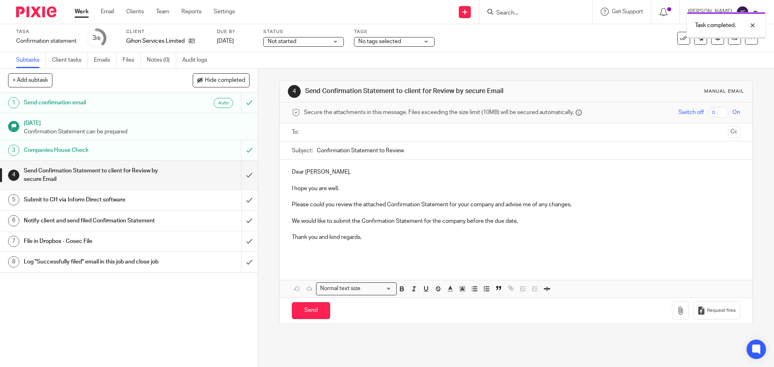
click at [316, 131] on input "text" at bounding box center [515, 132] width 417 height 9
click at [301, 170] on p "Dear Alex," at bounding box center [516, 174] width 448 height 8
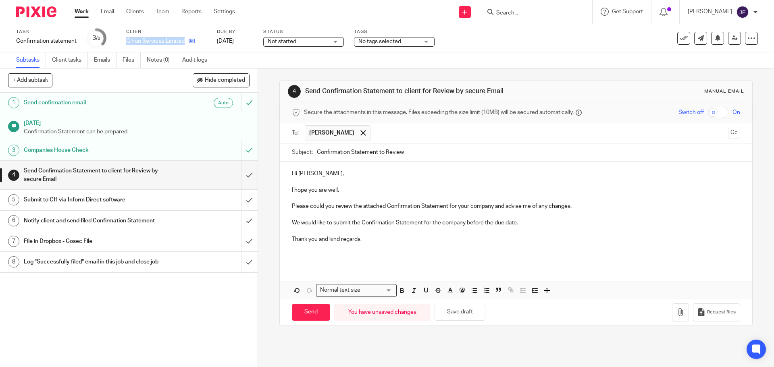
drag, startPoint x: 127, startPoint y: 41, endPoint x: 185, endPoint y: 41, distance: 58.4
click at [185, 41] on div "Gihon Services Limited" at bounding box center [166, 41] width 81 height 8
copy div "Gihon Services Limited"
drag, startPoint x: 457, startPoint y: 206, endPoint x: 490, endPoint y: 208, distance: 32.7
click at [490, 208] on p "Please could you review the attached Confirmation Statement for your company an…" at bounding box center [516, 202] width 448 height 17
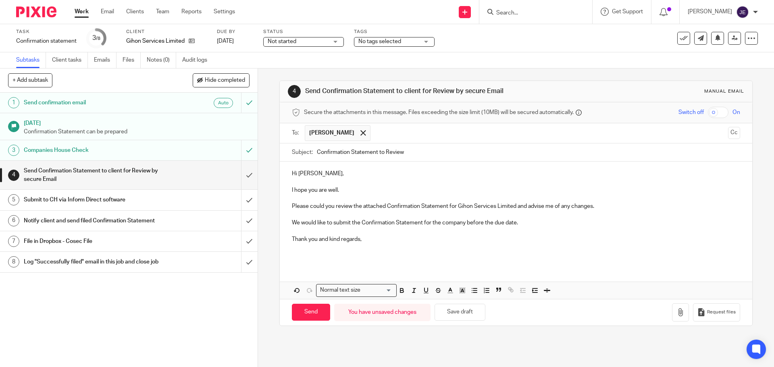
click at [529, 227] on p "Thank you and kind regards," at bounding box center [516, 235] width 448 height 17
click at [522, 224] on p "We would like to submit the Confirmation Statement for the company before the d…" at bounding box center [516, 219] width 448 height 17
click at [400, 249] on p at bounding box center [516, 251] width 448 height 17
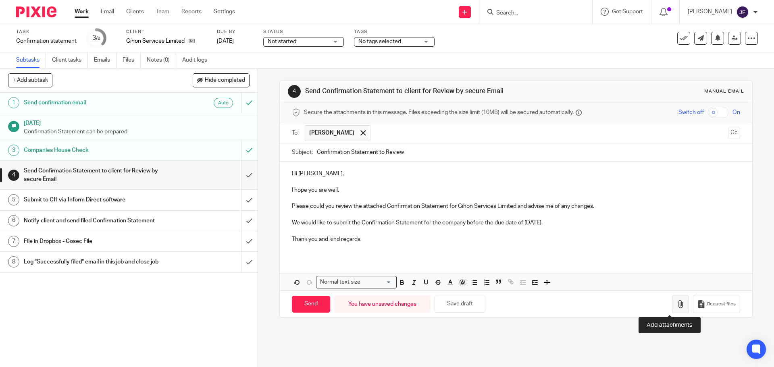
click at [674, 306] on button "button" at bounding box center [680, 304] width 17 height 18
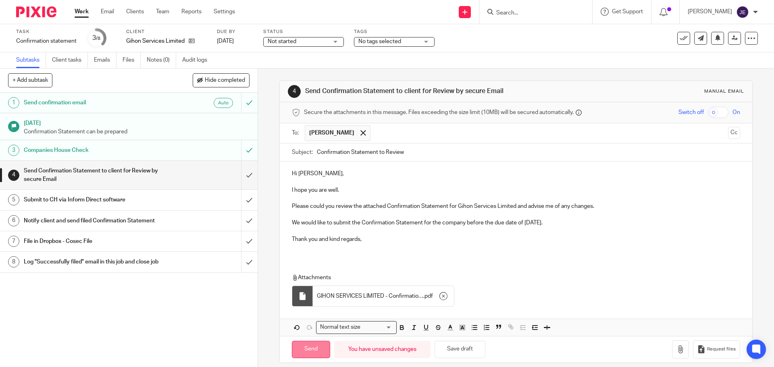
click at [323, 349] on input "Send" at bounding box center [311, 349] width 38 height 17
type input "Sent"
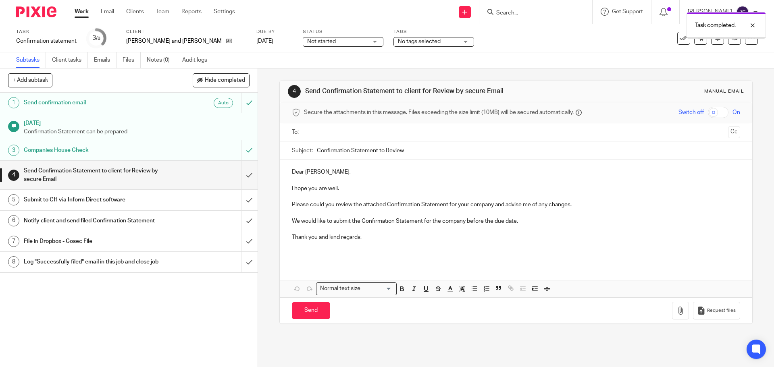
click at [297, 169] on p "Dear Graeme," at bounding box center [516, 172] width 448 height 8
drag, startPoint x: 127, startPoint y: 40, endPoint x: 172, endPoint y: 43, distance: 45.6
click at [172, 43] on div "[PERSON_NAME] and [PERSON_NAME] Ltd" at bounding box center [186, 41] width 120 height 8
copy div "[PERSON_NAME] and [PERSON_NAME] Ltd"
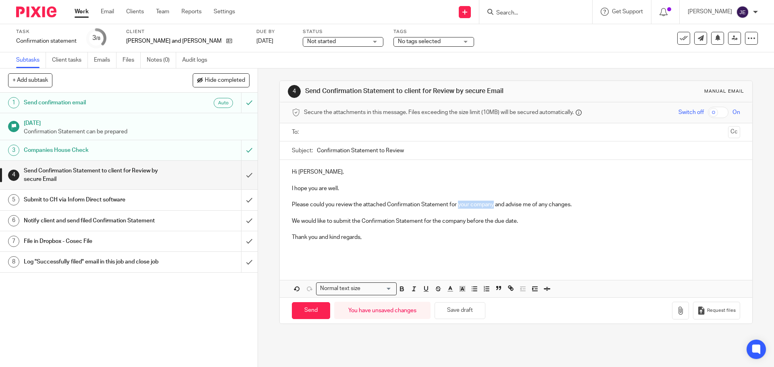
drag, startPoint x: 456, startPoint y: 205, endPoint x: 491, endPoint y: 208, distance: 35.2
click at [491, 208] on p "Please could you review the attached Confirmation Statement for your company an…" at bounding box center [516, 201] width 448 height 17
click at [553, 220] on p "We would like to submit the Confirmation Statement for the company before the d…" at bounding box center [516, 217] width 448 height 17
click at [354, 257] on p at bounding box center [516, 250] width 448 height 17
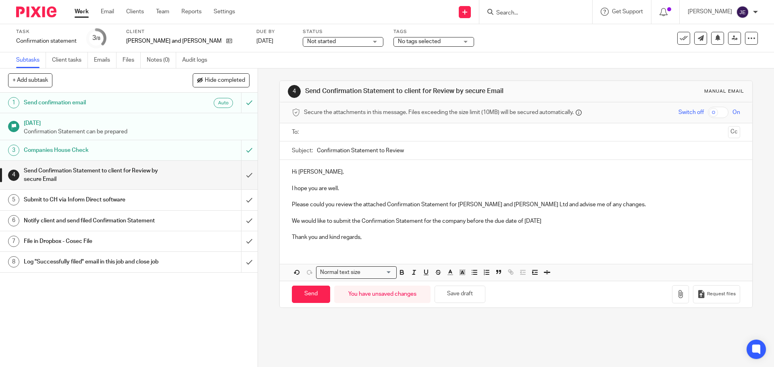
click at [537, 222] on p "We would like to submit the Confirmation Statement for the company before the d…" at bounding box center [516, 217] width 448 height 17
click at [345, 133] on input "text" at bounding box center [515, 132] width 417 height 9
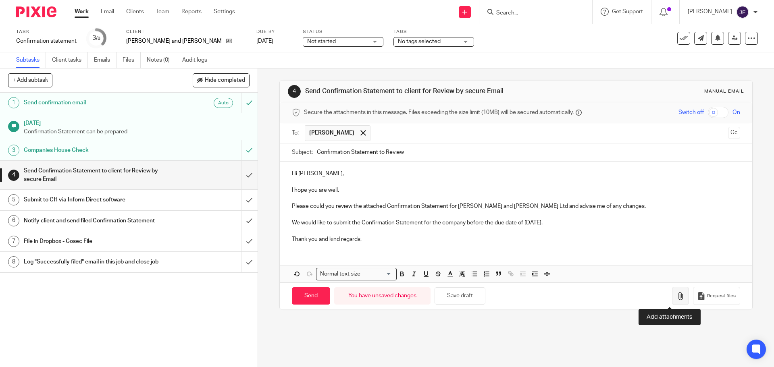
click at [672, 291] on button "button" at bounding box center [680, 296] width 17 height 18
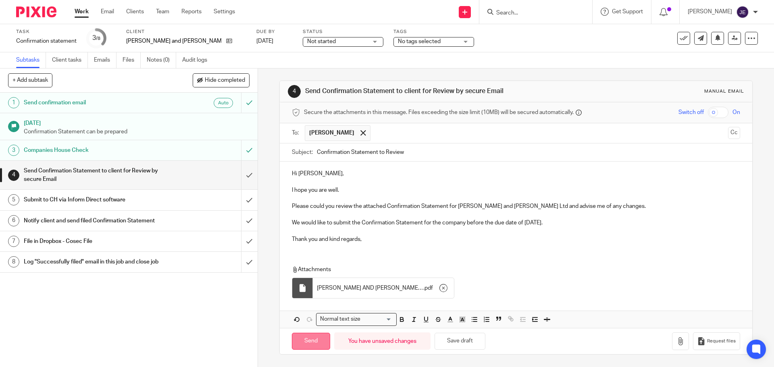
click at [308, 344] on input "Send" at bounding box center [311, 341] width 38 height 17
type input "Sent"
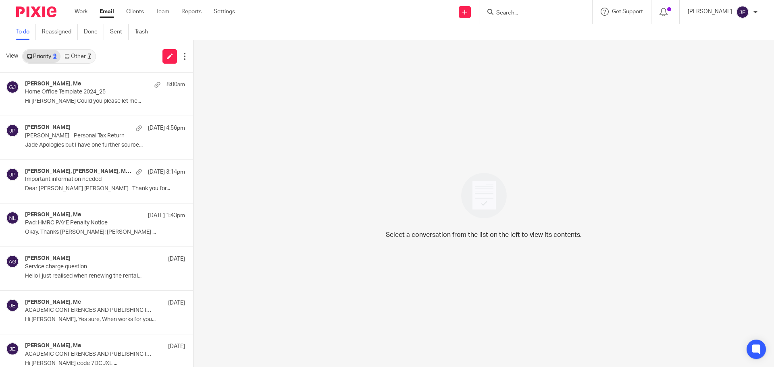
click at [272, 229] on div "Select a conversation from the list on the left to view its contents." at bounding box center [483, 203] width 580 height 327
click at [77, 54] on link "Other 7" at bounding box center [77, 56] width 34 height 13
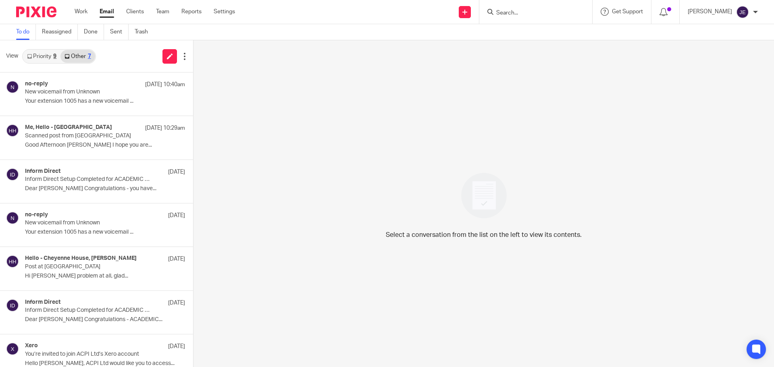
click at [39, 56] on link "Priority 9" at bounding box center [41, 56] width 37 height 13
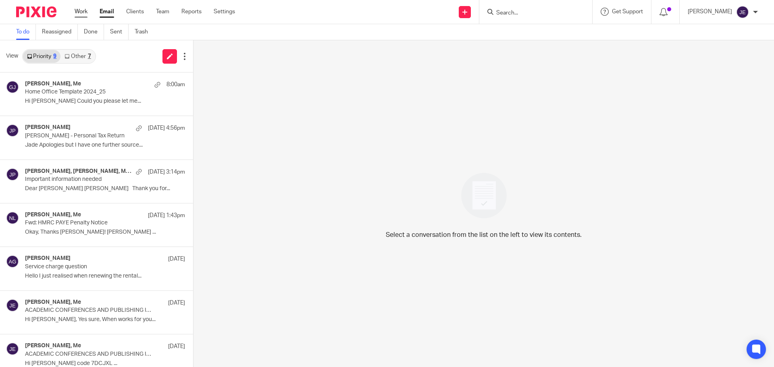
click at [85, 12] on link "Work" at bounding box center [81, 12] width 13 height 8
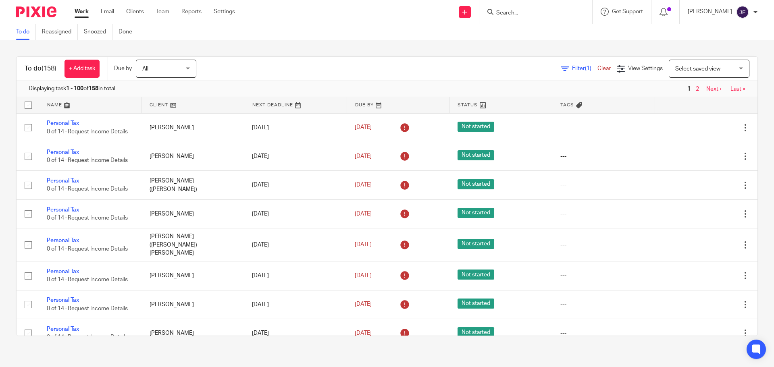
click at [572, 69] on span "Filter (1)" at bounding box center [584, 69] width 25 height 6
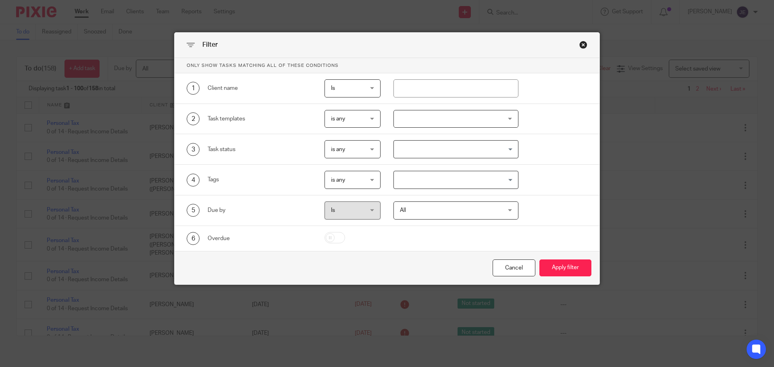
click at [349, 120] on span "is any" at bounding box center [350, 118] width 39 height 17
click at [413, 121] on div at bounding box center [455, 119] width 125 height 18
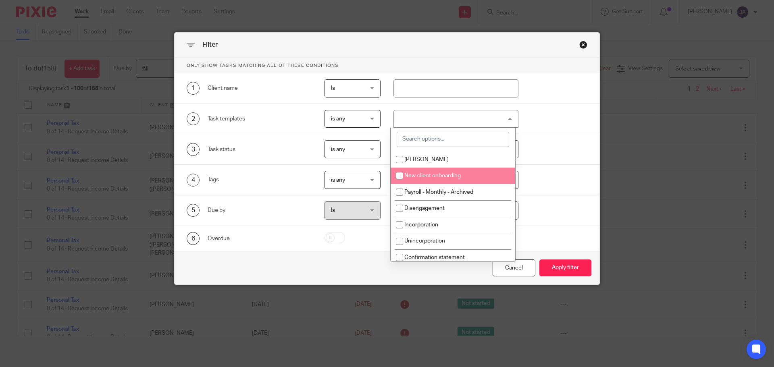
click at [435, 178] on span "New client onboarding" at bounding box center [432, 176] width 56 height 6
checkbox input "true"
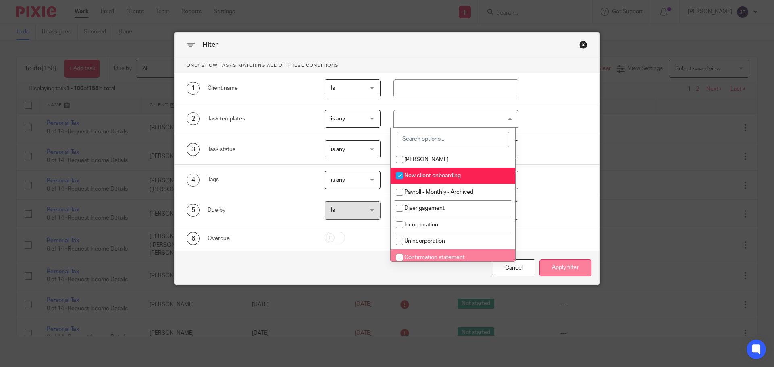
click at [564, 265] on button "Apply filter" at bounding box center [565, 267] width 52 height 17
